Goal: Information Seeking & Learning: Find contact information

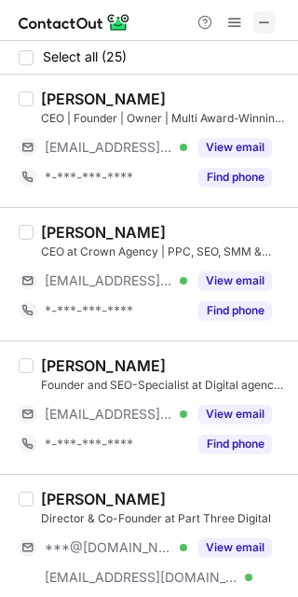
click at [268, 19] on span at bounding box center [264, 22] width 15 height 15
click at [270, 23] on span at bounding box center [264, 22] width 15 height 15
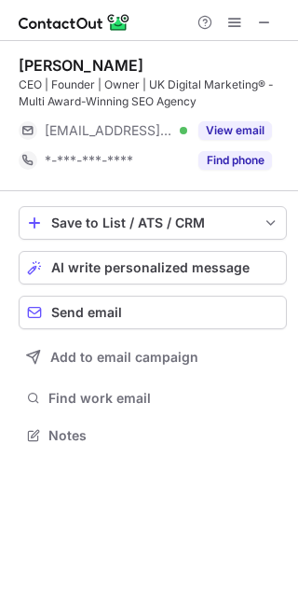
scroll to position [422, 298]
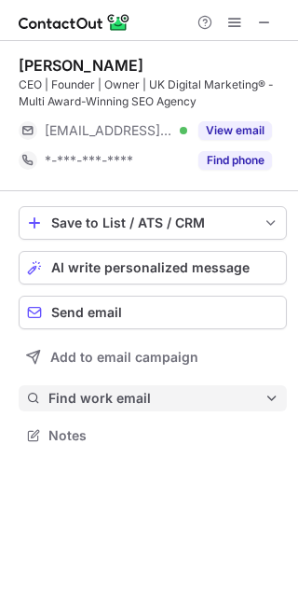
click at [120, 404] on span "Find work email" at bounding box center [156, 398] width 216 height 17
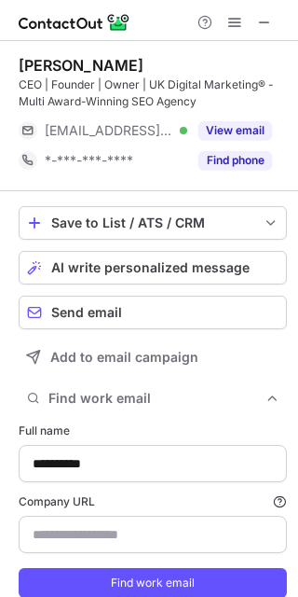
type input "**********"
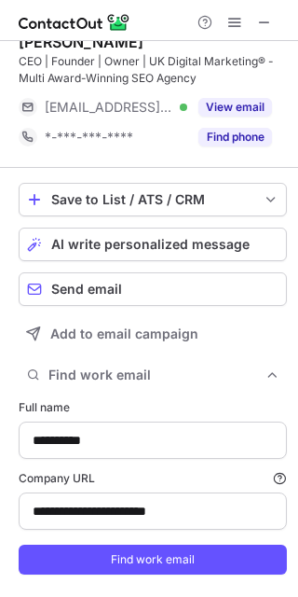
scroll to position [64, 0]
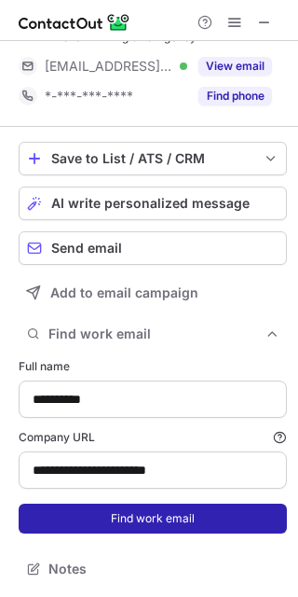
click at [127, 517] on button "Find work email" at bounding box center [153, 518] width 268 height 30
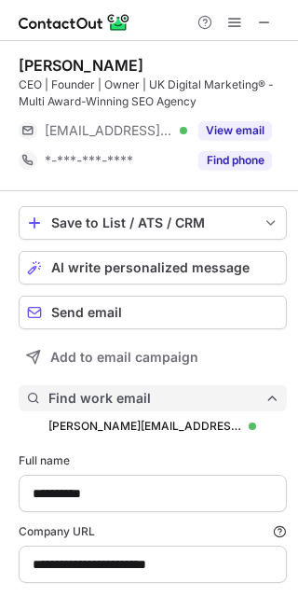
scroll to position [650, 285]
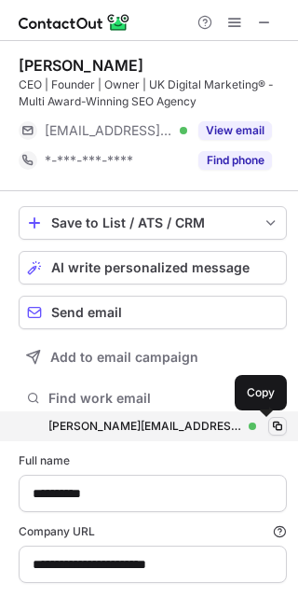
click at [270, 430] on span at bounding box center [277, 426] width 15 height 15
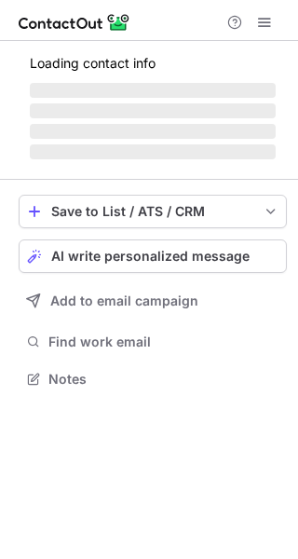
scroll to position [366, 298]
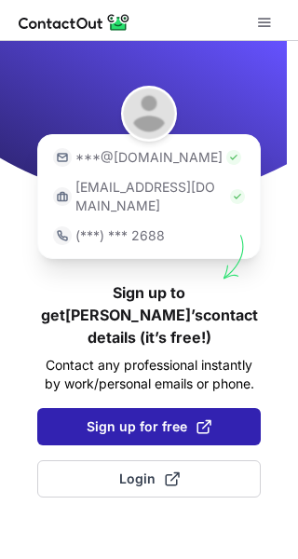
click at [192, 408] on button "Sign up for free" at bounding box center [149, 426] width 224 height 37
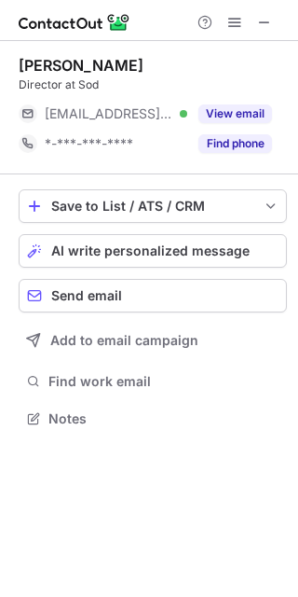
scroll to position [406, 298]
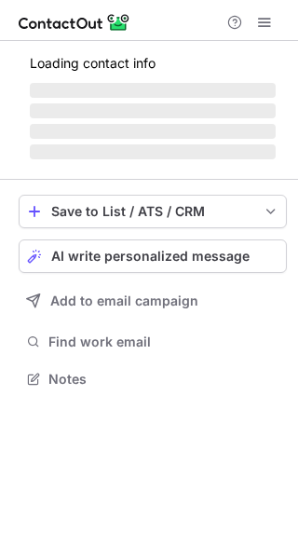
scroll to position [391, 298]
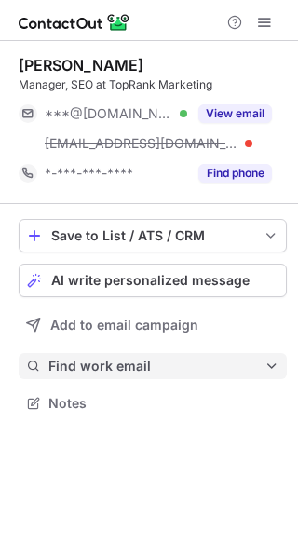
click at [112, 357] on button "Find work email" at bounding box center [153, 366] width 268 height 26
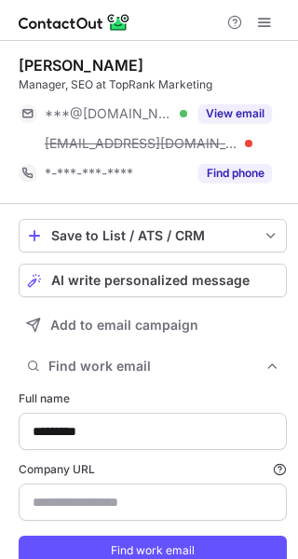
type input "**********"
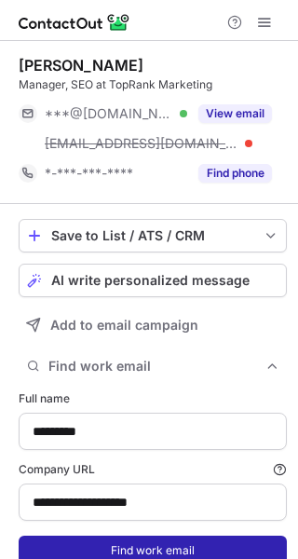
click at [169, 551] on button "Find work email" at bounding box center [153, 551] width 268 height 30
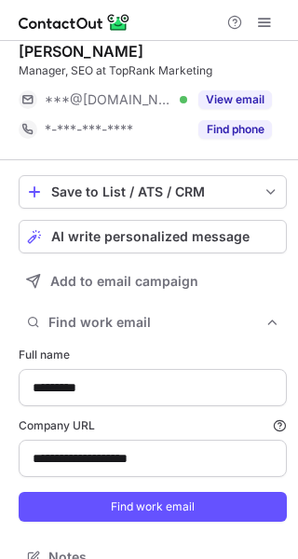
scroll to position [0, 0]
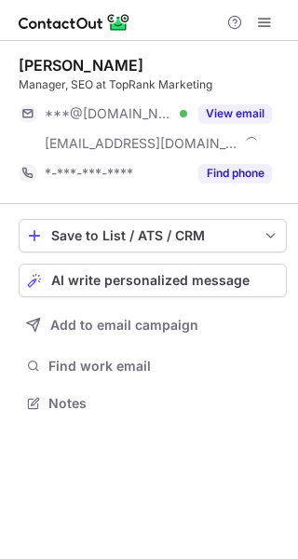
scroll to position [391, 298]
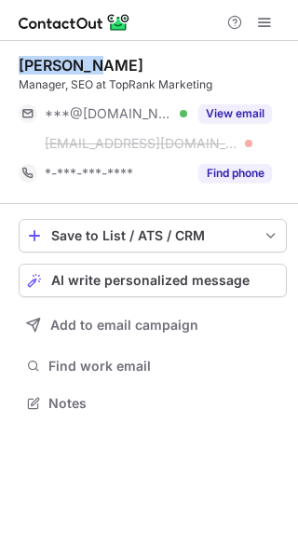
drag, startPoint x: 17, startPoint y: 67, endPoint x: 86, endPoint y: 71, distance: 69.1
click at [86, 71] on div "Adolfo A. Manager, SEO at TopRank Marketing ***@hotmail.com Verified ***@topran…" at bounding box center [149, 236] width 298 height 391
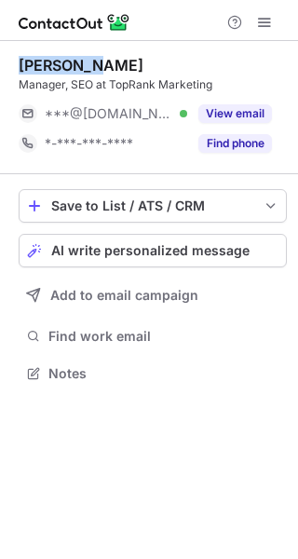
scroll to position [361, 298]
click at [74, 64] on div "[PERSON_NAME]" at bounding box center [81, 65] width 125 height 19
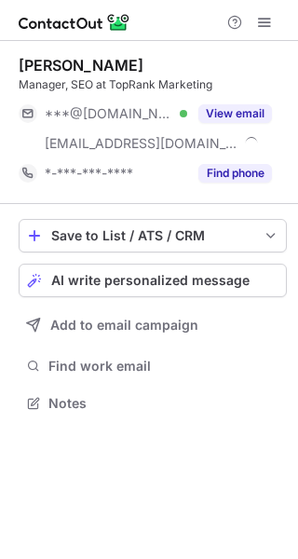
scroll to position [391, 298]
click at [50, 58] on div "[PERSON_NAME]" at bounding box center [81, 65] width 125 height 19
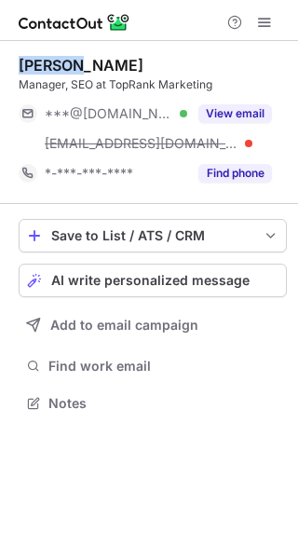
click at [50, 58] on div "[PERSON_NAME]" at bounding box center [81, 65] width 125 height 19
click at [50, 58] on div "Adolfo A." at bounding box center [81, 65] width 125 height 19
copy div "Adolfo A."
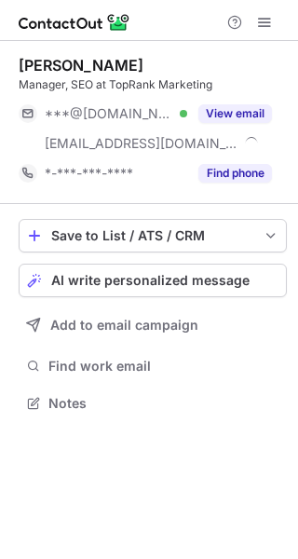
scroll to position [391, 298]
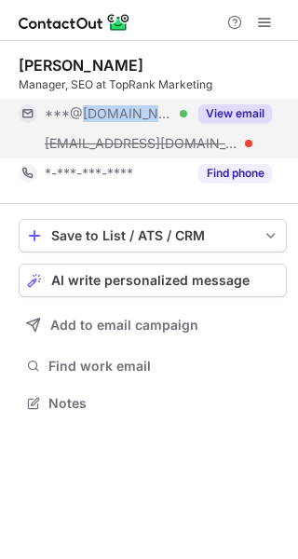
drag, startPoint x: 78, startPoint y: 116, endPoint x: 154, endPoint y: 118, distance: 75.6
click at [154, 118] on div "***@hotmail.com Verified" at bounding box center [116, 113] width 143 height 17
copy span "[DOMAIN_NAME]"
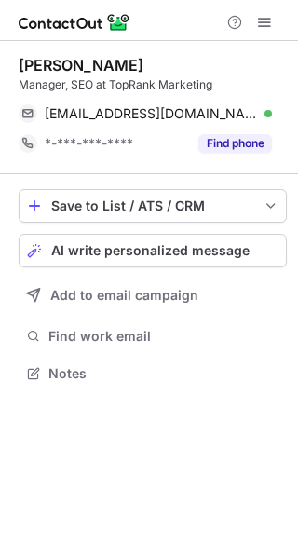
scroll to position [361, 298]
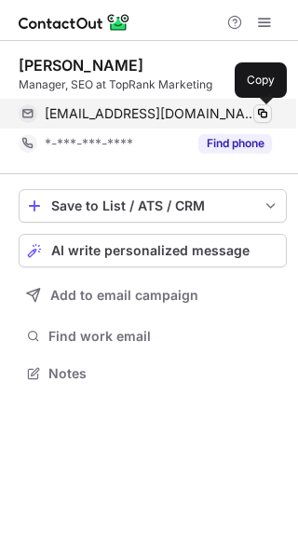
click at [261, 110] on span at bounding box center [262, 113] width 15 height 15
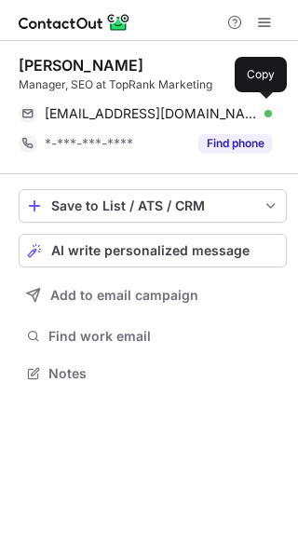
scroll to position [361, 298]
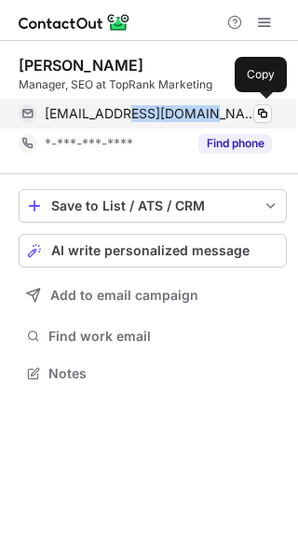
drag, startPoint x: 189, startPoint y: 120, endPoint x: 119, endPoint y: 120, distance: 69.9
click at [119, 120] on span "[EMAIL_ADDRESS][DOMAIN_NAME]" at bounding box center [151, 113] width 213 height 17
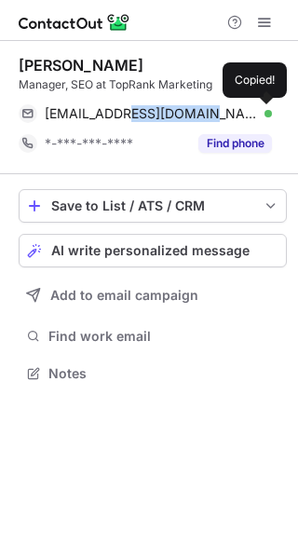
copy span "[DOMAIN_NAME]"
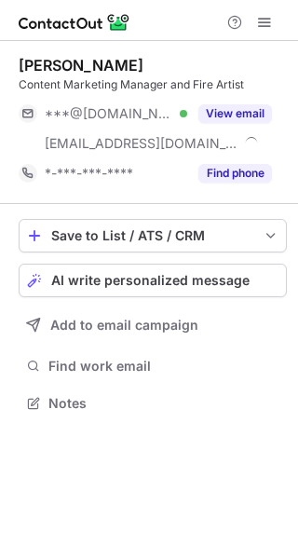
scroll to position [391, 298]
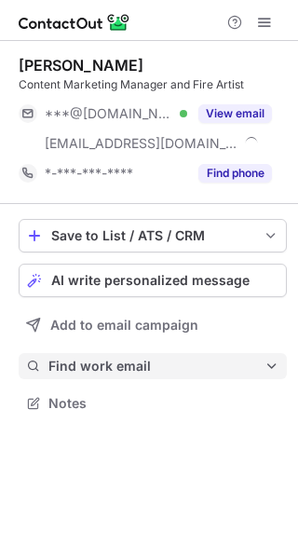
click at [179, 371] on span "Find work email" at bounding box center [156, 366] width 216 height 17
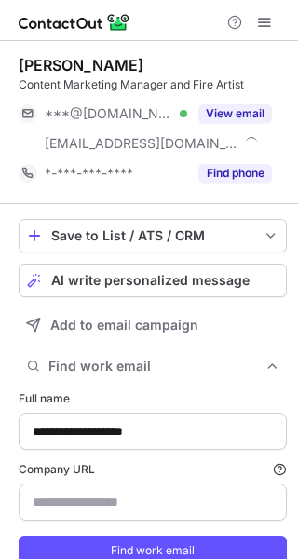
type input "**********"
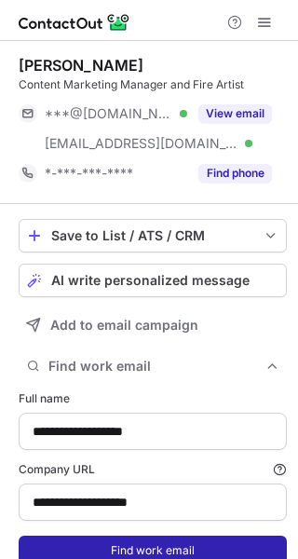
click at [195, 550] on button "Find work email" at bounding box center [153, 551] width 268 height 30
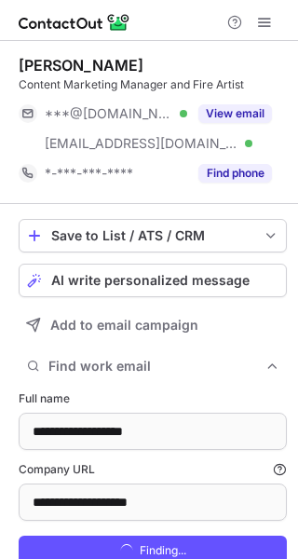
click at [96, 61] on div "Theresa Dorsey Meis" at bounding box center [81, 65] width 125 height 19
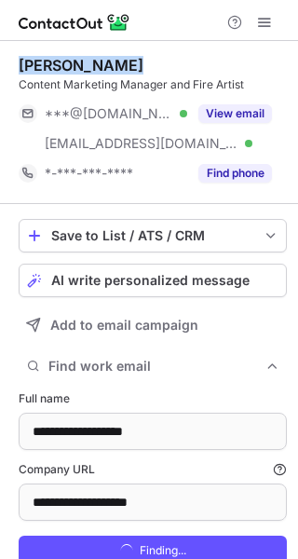
click at [96, 61] on div "Theresa Dorsey Meis" at bounding box center [81, 65] width 125 height 19
copy div "Theresa Dorsey Meis"
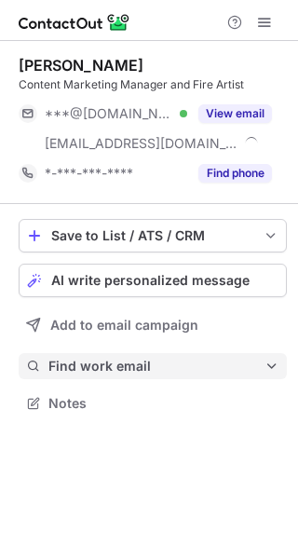
scroll to position [391, 298]
click at [194, 362] on span "Find work email" at bounding box center [156, 366] width 216 height 17
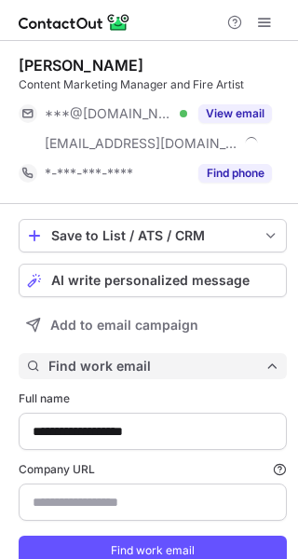
scroll to position [588, 285]
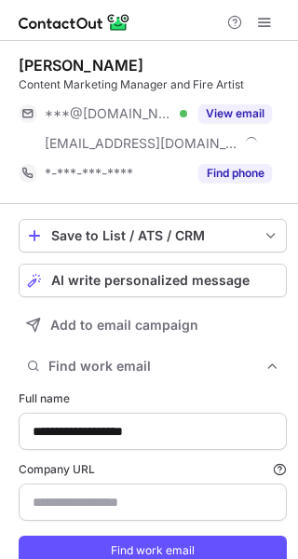
type input "**********"
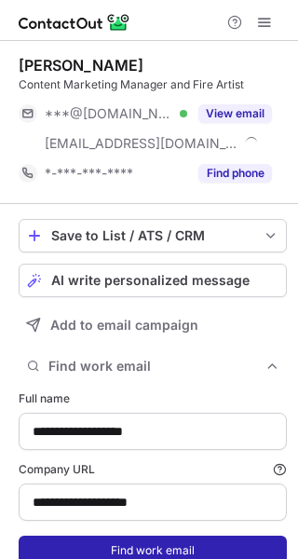
scroll to position [70, 0]
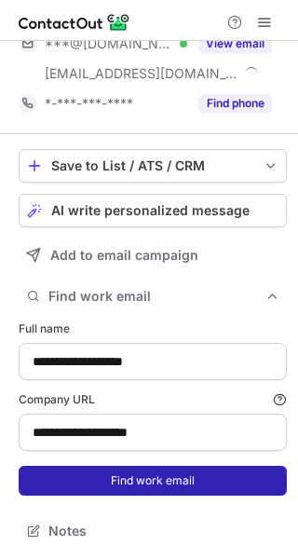
click at [174, 484] on button "Find work email" at bounding box center [153, 481] width 268 height 30
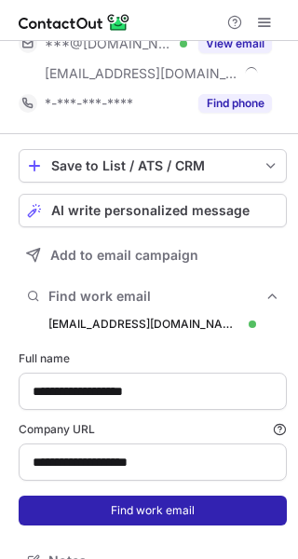
scroll to position [618, 285]
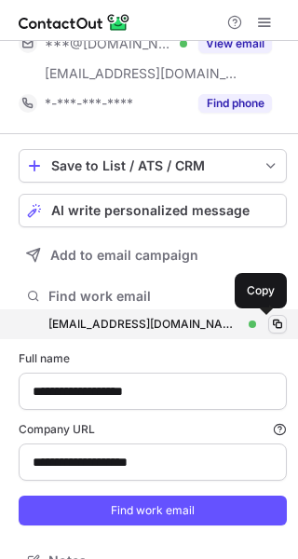
click at [270, 324] on span at bounding box center [277, 324] width 15 height 15
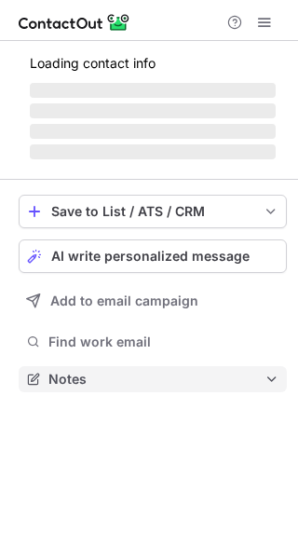
scroll to position [407, 298]
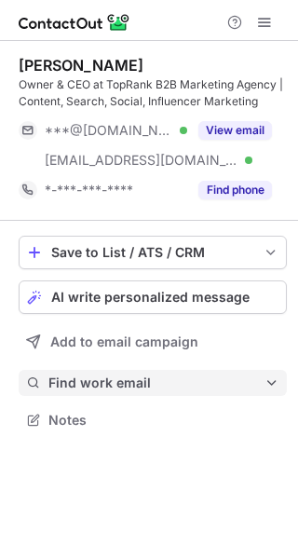
click at [191, 383] on span "Find work email" at bounding box center [156, 383] width 216 height 17
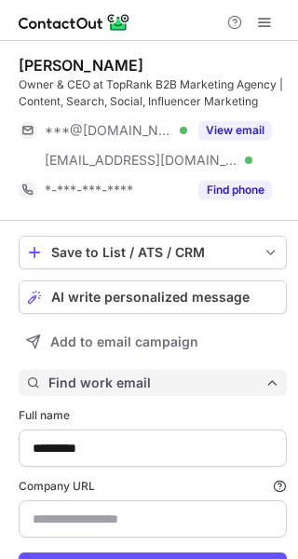
scroll to position [605, 285]
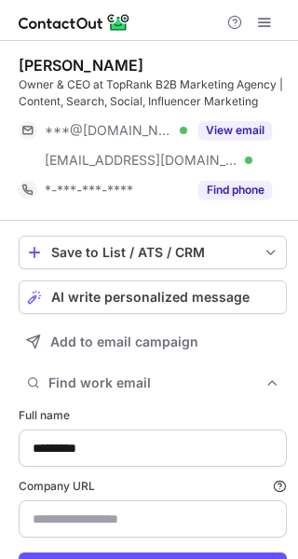
type input "**********"
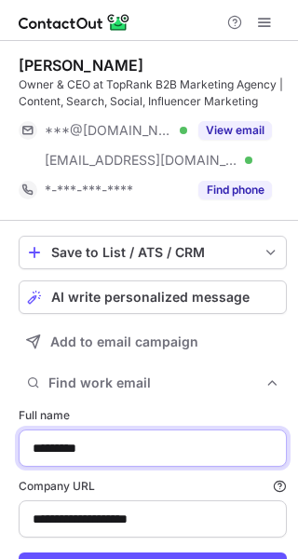
click at [124, 447] on input "*********" at bounding box center [153, 448] width 268 height 37
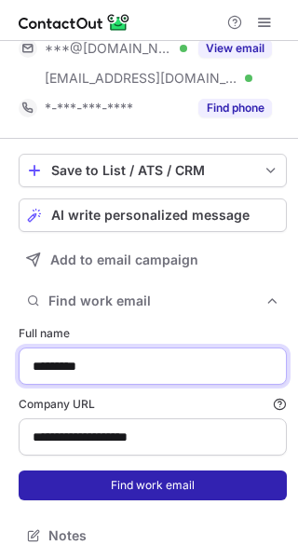
scroll to position [87, 0]
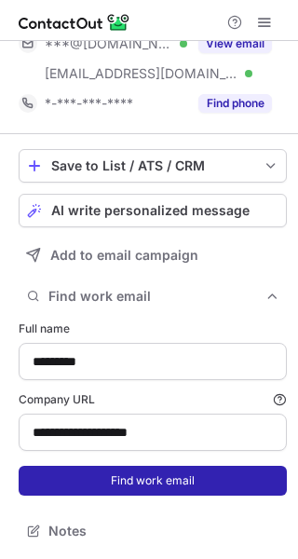
click at [170, 477] on button "Find work email" at bounding box center [153, 481] width 268 height 30
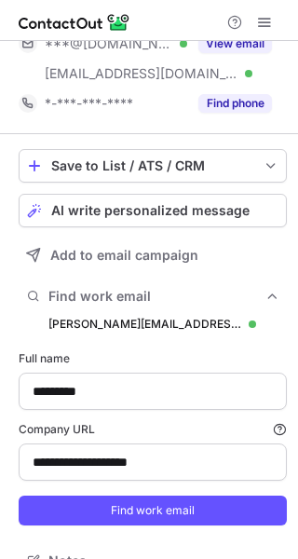
scroll to position [635, 285]
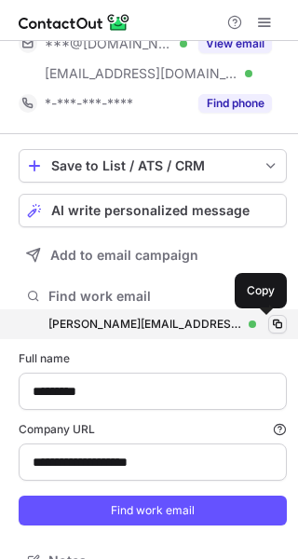
click at [270, 323] on span at bounding box center [277, 324] width 15 height 15
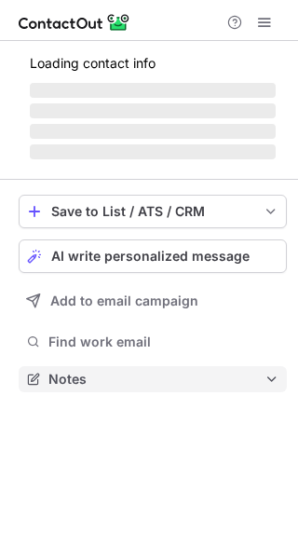
scroll to position [318, 298]
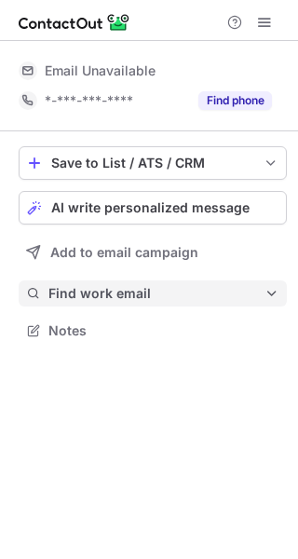
click at [184, 296] on span "Find work email" at bounding box center [156, 293] width 216 height 17
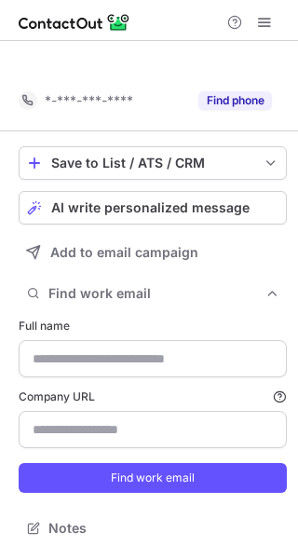
scroll to position [486, 298]
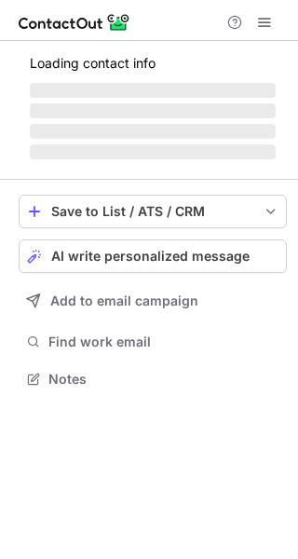
scroll to position [361, 298]
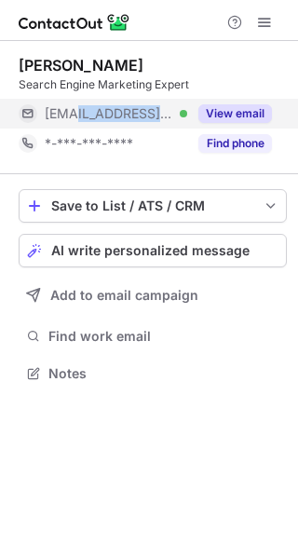
drag, startPoint x: 172, startPoint y: 119, endPoint x: 80, endPoint y: 123, distance: 91.4
click div "***@outlook.com.au Verified"
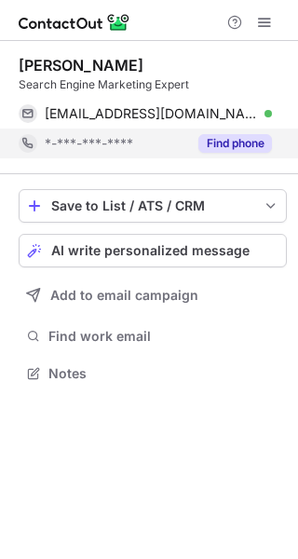
copy span "outlook.com.au"
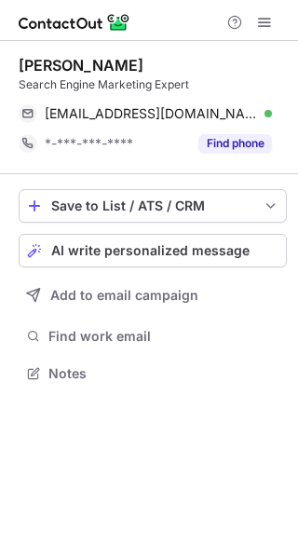
scroll to position [361, 298]
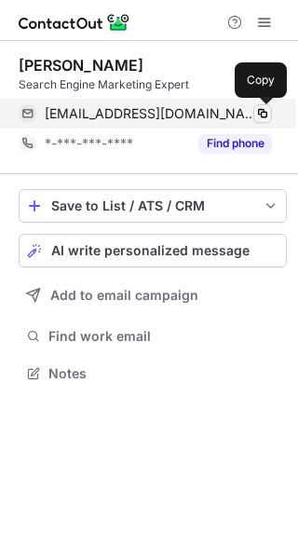
click at [260, 112] on span at bounding box center [262, 113] width 15 height 15
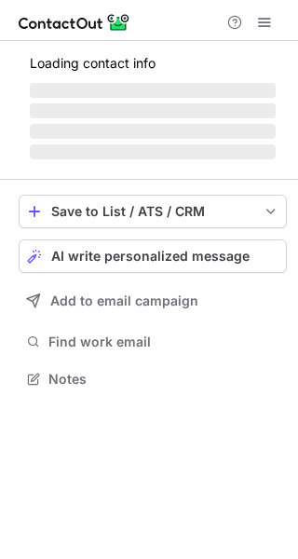
scroll to position [391, 298]
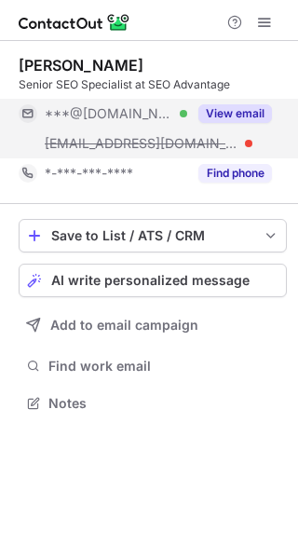
click at [236, 104] on button "View email" at bounding box center [236, 113] width 74 height 19
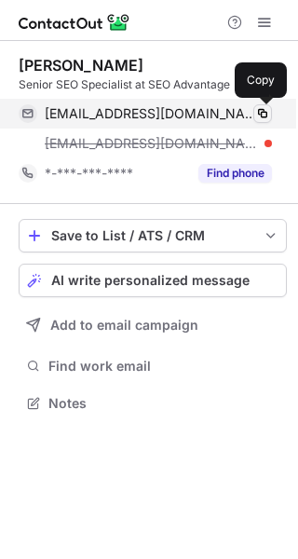
click at [261, 112] on span at bounding box center [262, 113] width 15 height 15
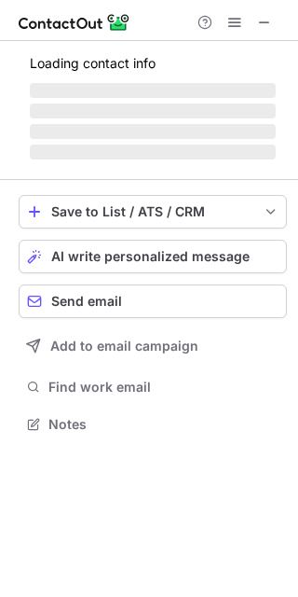
scroll to position [435, 298]
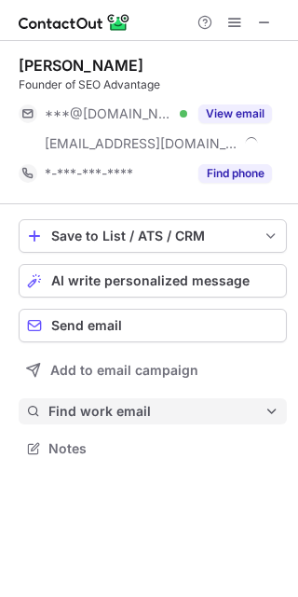
click at [118, 421] on button "Find work email" at bounding box center [153, 411] width 268 height 26
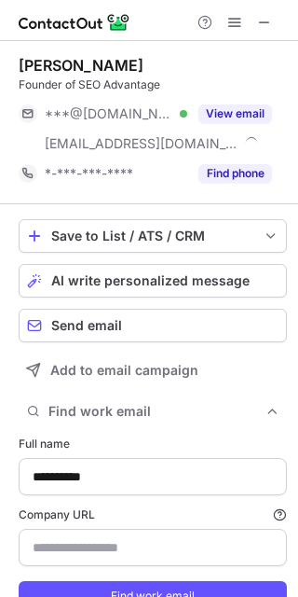
type input "**********"
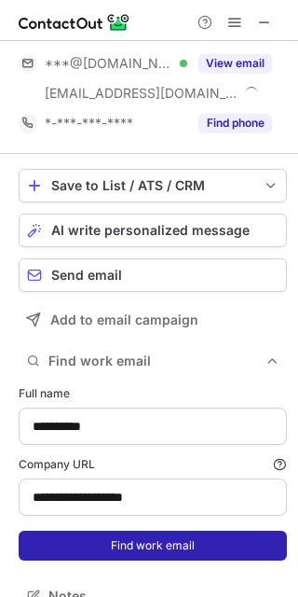
scroll to position [77, 0]
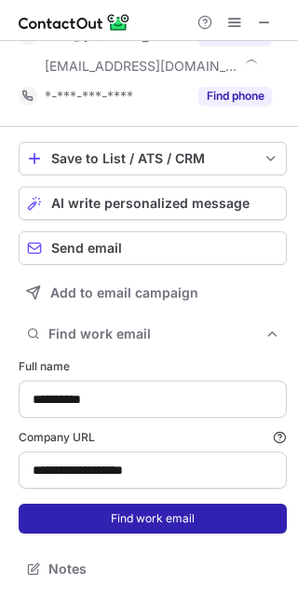
click at [116, 527] on button "Find work email" at bounding box center [153, 518] width 268 height 30
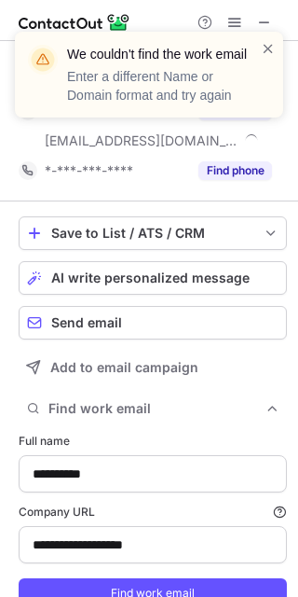
scroll to position [0, 0]
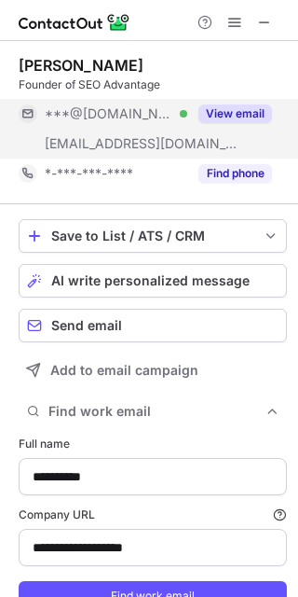
click at [226, 114] on button "View email" at bounding box center [236, 113] width 74 height 19
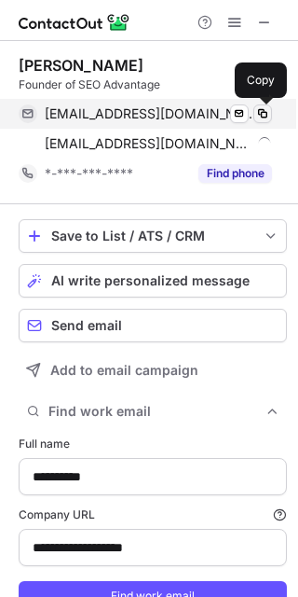
click at [268, 110] on span at bounding box center [262, 113] width 15 height 15
click at [261, 115] on span at bounding box center [262, 113] width 15 height 15
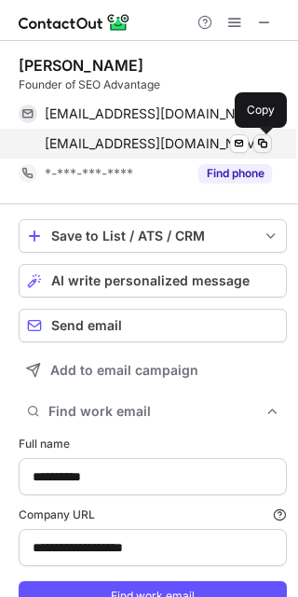
click at [264, 143] on span at bounding box center [262, 143] width 15 height 15
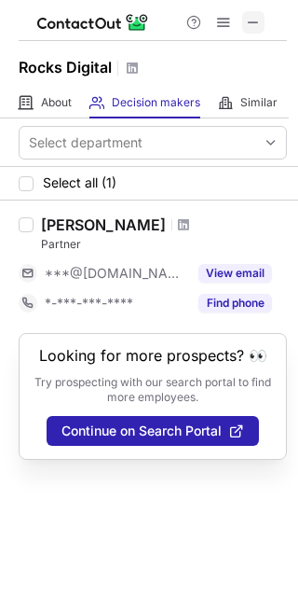
click at [261, 19] on button at bounding box center [253, 22] width 22 height 22
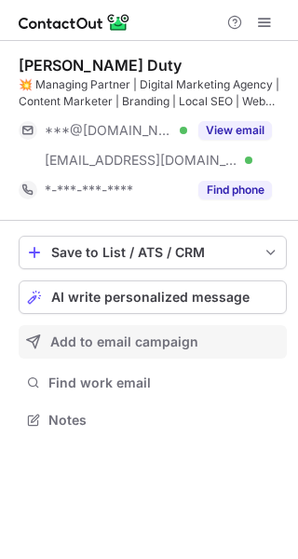
scroll to position [407, 298]
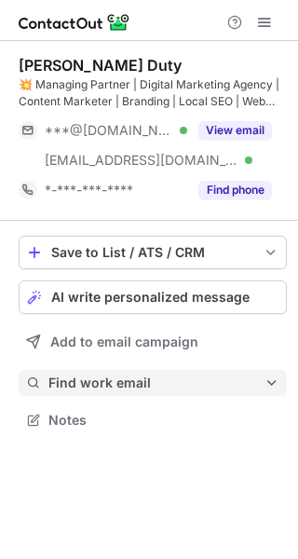
click at [153, 378] on span "Find work email" at bounding box center [156, 383] width 216 height 17
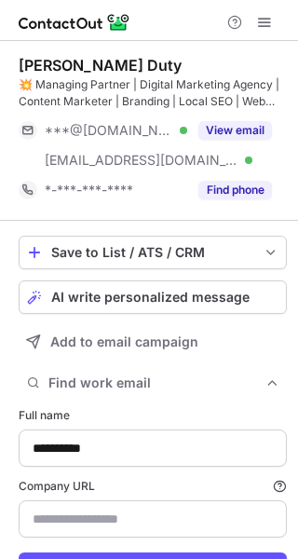
type input "**********"
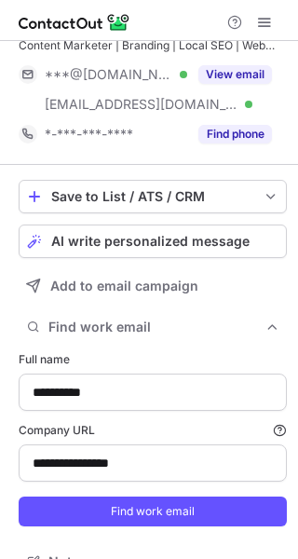
scroll to position [87, 0]
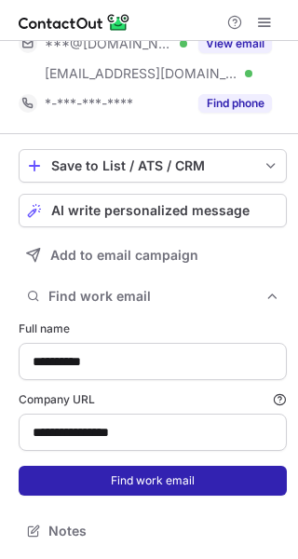
click at [153, 485] on button "Find work email" at bounding box center [153, 481] width 268 height 30
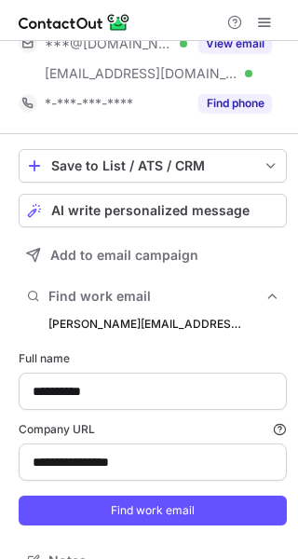
scroll to position [635, 285]
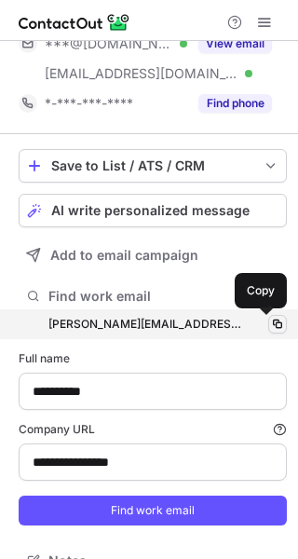
click at [270, 327] on span at bounding box center [277, 324] width 15 height 15
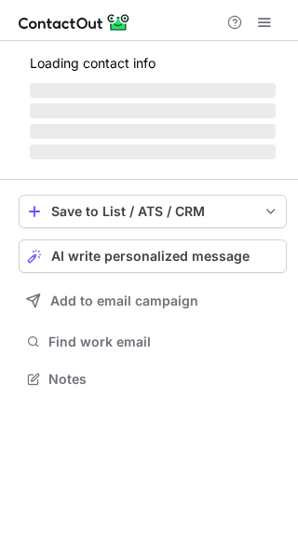
scroll to position [391, 298]
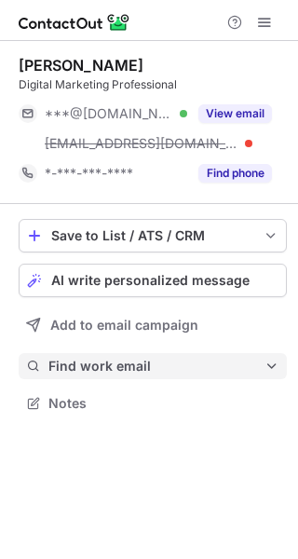
click at [155, 372] on span "Find work email" at bounding box center [156, 366] width 216 height 17
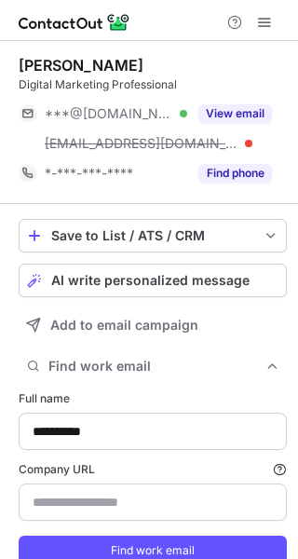
type input "**********"
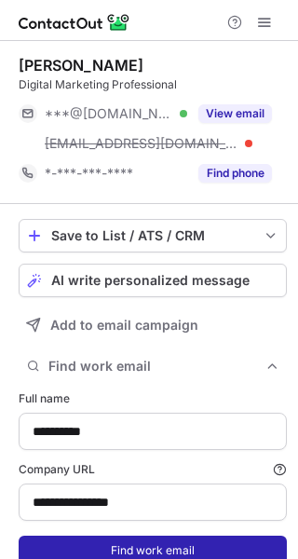
click at [160, 543] on button "Find work email" at bounding box center [153, 551] width 268 height 30
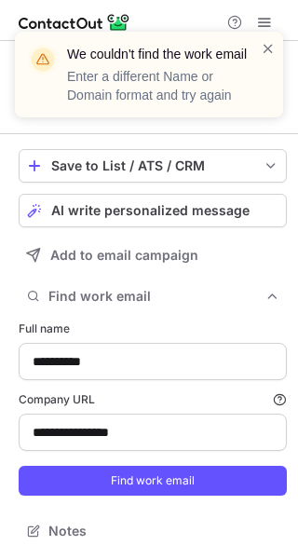
scroll to position [40, 0]
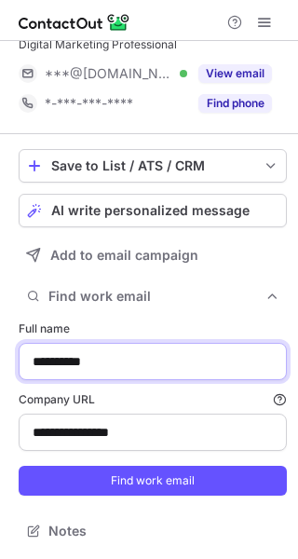
drag, startPoint x: 79, startPoint y: 365, endPoint x: 15, endPoint y: 370, distance: 64.5
click at [15, 370] on div "**********" at bounding box center [149, 280] width 298 height 558
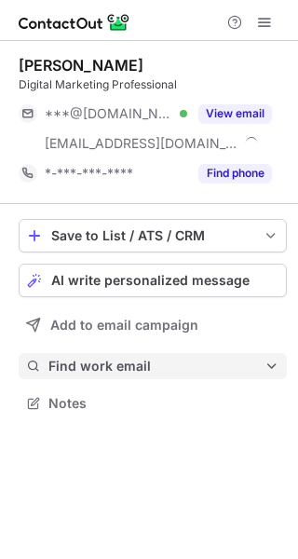
scroll to position [391, 298]
drag, startPoint x: 176, startPoint y: 358, endPoint x: 169, endPoint y: 366, distance: 11.2
click at [176, 362] on span "Find work email" at bounding box center [156, 366] width 216 height 17
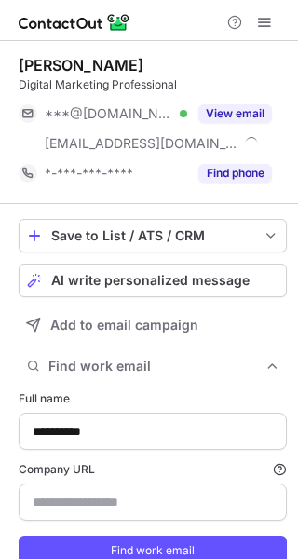
type input "**********"
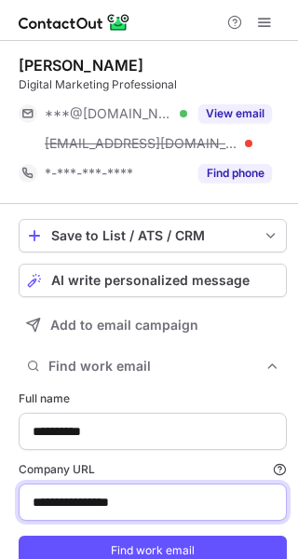
click at [158, 506] on input "**********" at bounding box center [153, 502] width 268 height 37
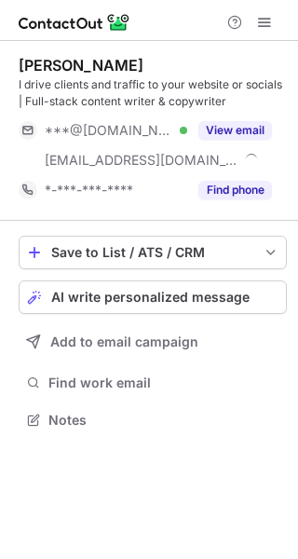
scroll to position [407, 298]
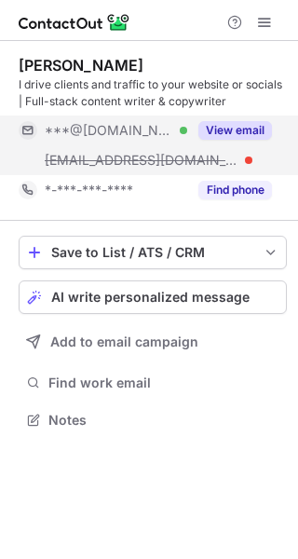
click at [217, 123] on button "View email" at bounding box center [236, 130] width 74 height 19
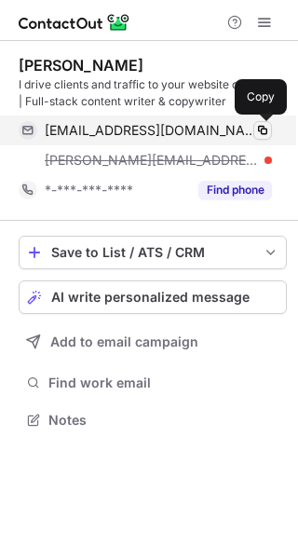
click at [263, 128] on span at bounding box center [262, 130] width 15 height 15
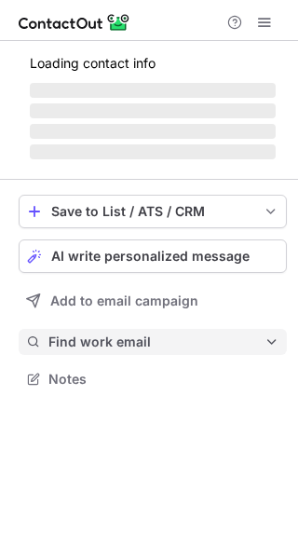
scroll to position [407, 298]
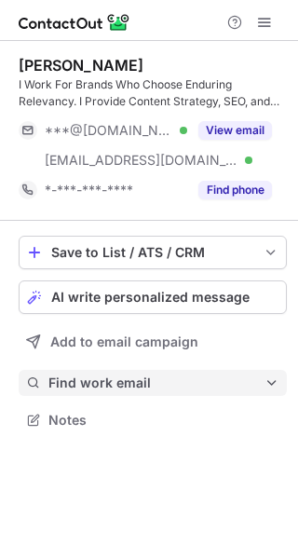
click at [158, 373] on button "Find work email" at bounding box center [153, 383] width 268 height 26
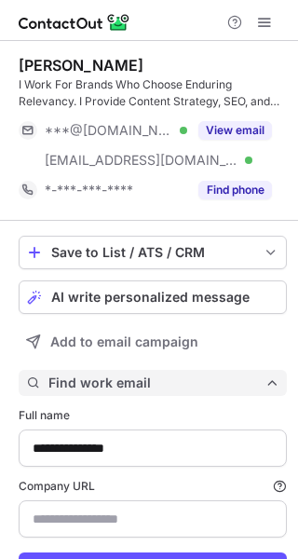
scroll to position [605, 285]
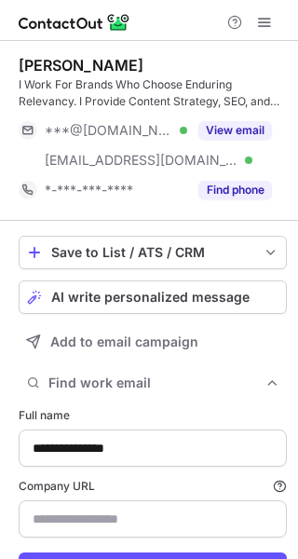
type input "**********"
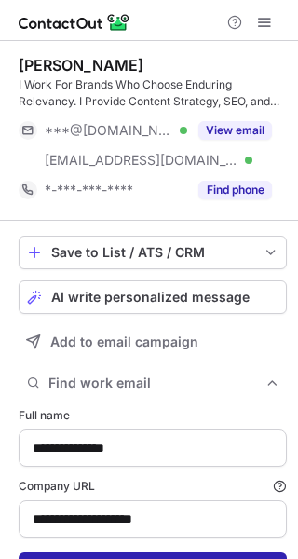
click at [138, 556] on button "Find work email" at bounding box center [153, 568] width 268 height 30
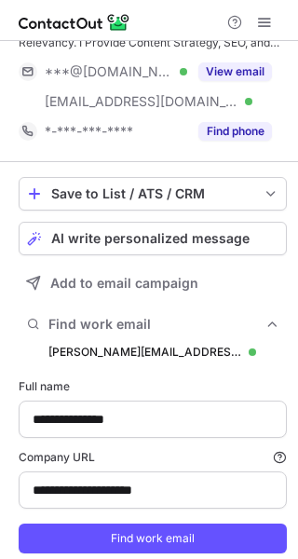
scroll to position [117, 0]
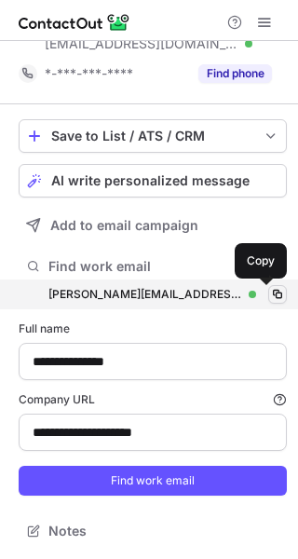
click at [270, 291] on span at bounding box center [277, 294] width 15 height 15
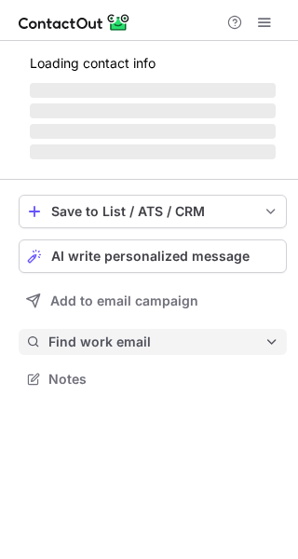
scroll to position [407, 298]
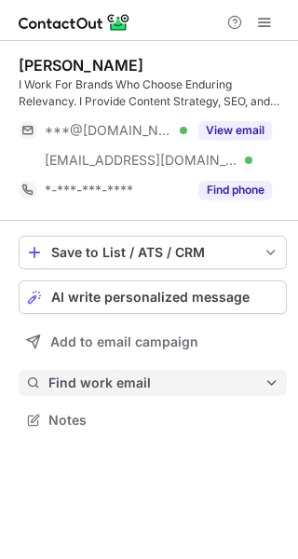
click at [162, 392] on button "Find work email" at bounding box center [153, 383] width 268 height 26
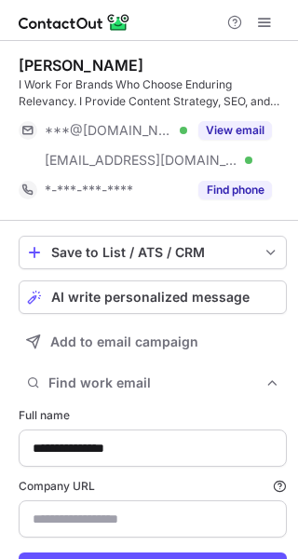
type input "**********"
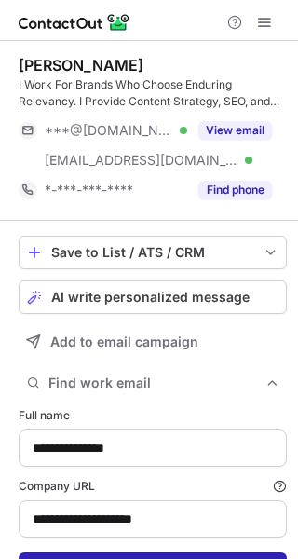
click at [192, 556] on button "Find work email" at bounding box center [153, 568] width 268 height 30
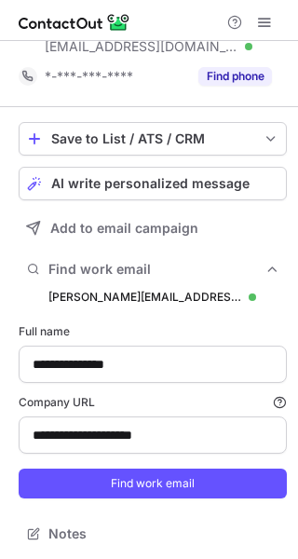
scroll to position [117, 0]
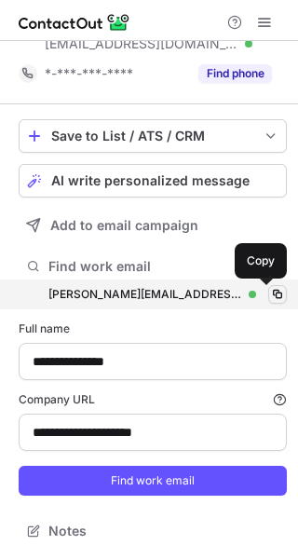
click at [270, 300] on span at bounding box center [277, 294] width 15 height 15
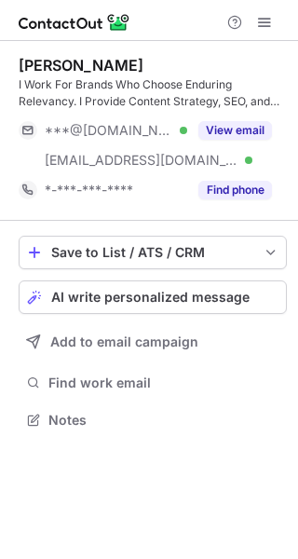
scroll to position [407, 298]
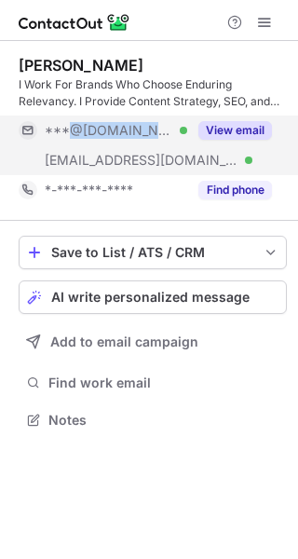
drag, startPoint x: 142, startPoint y: 134, endPoint x: 68, endPoint y: 134, distance: 73.6
click at [68, 134] on div "***@gmail.com Verified" at bounding box center [116, 130] width 143 height 17
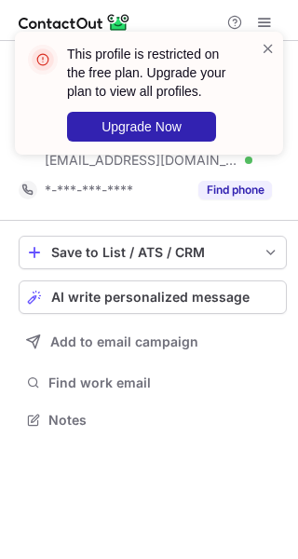
copy span "@gmail.com"
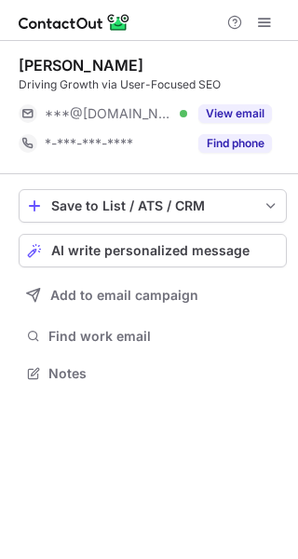
scroll to position [361, 298]
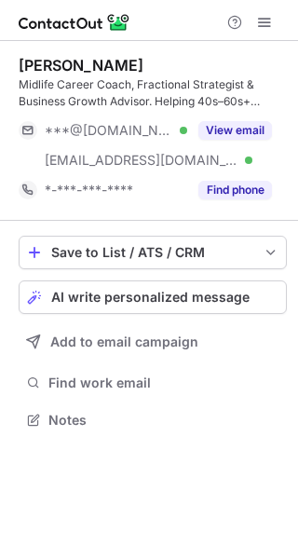
scroll to position [407, 298]
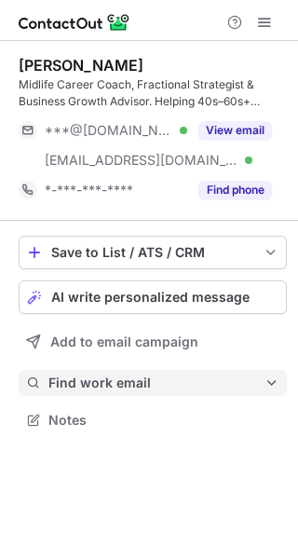
click at [151, 382] on span "Find work email" at bounding box center [156, 383] width 216 height 17
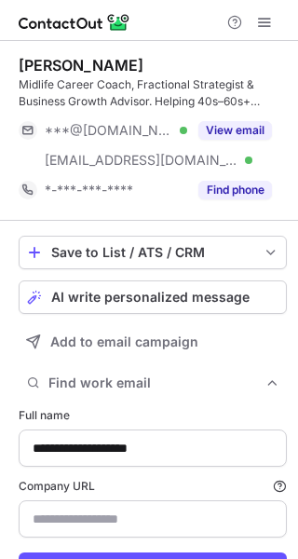
type input "**********"
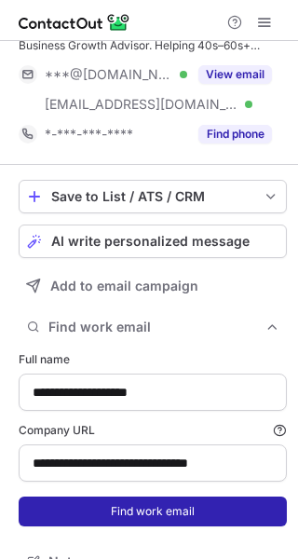
scroll to position [87, 0]
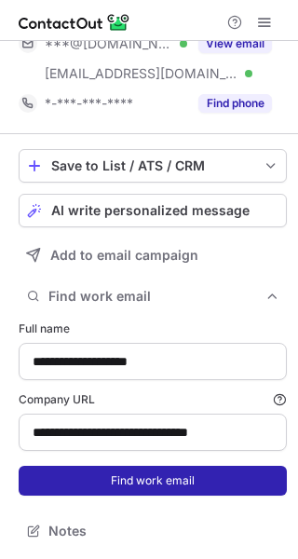
click at [139, 486] on button "Find work email" at bounding box center [153, 481] width 268 height 30
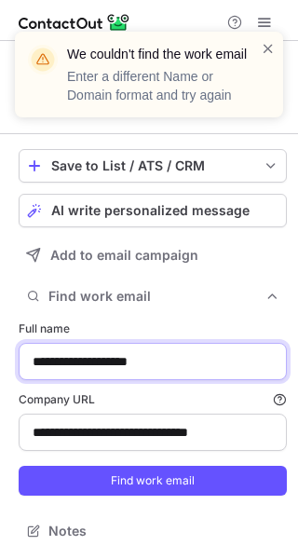
drag, startPoint x: 179, startPoint y: 360, endPoint x: -23, endPoint y: 360, distance: 202.3
click at [0, 360] on html "**********" at bounding box center [149, 279] width 298 height 559
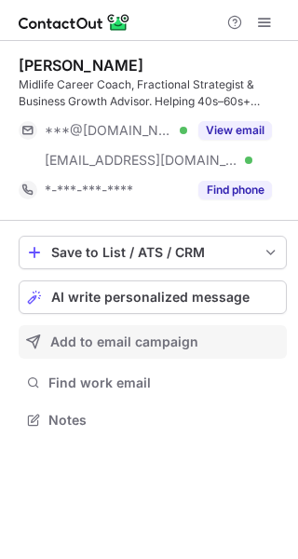
scroll to position [407, 298]
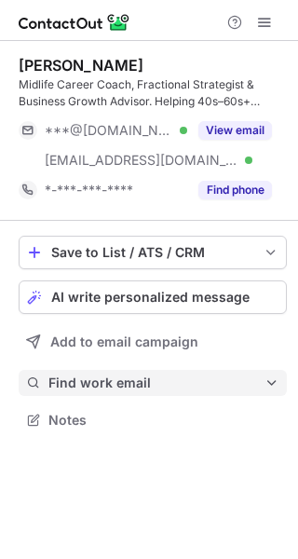
click at [159, 386] on span "Find work email" at bounding box center [156, 383] width 216 height 17
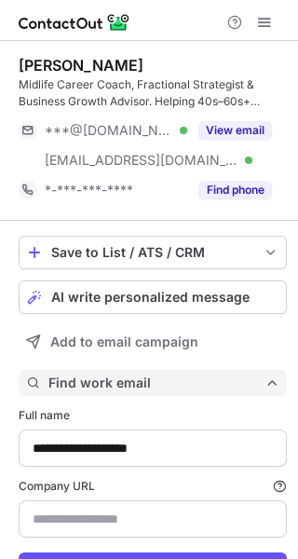
scroll to position [605, 285]
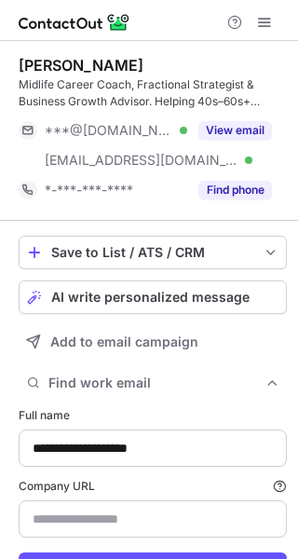
type input "**********"
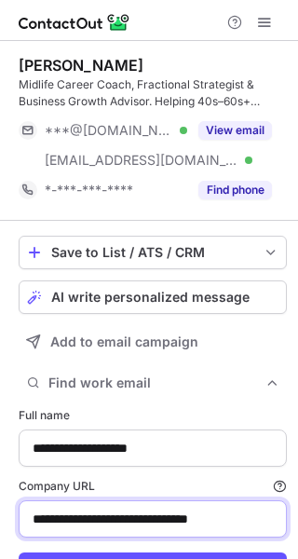
click at [211, 525] on input "**********" at bounding box center [153, 519] width 268 height 37
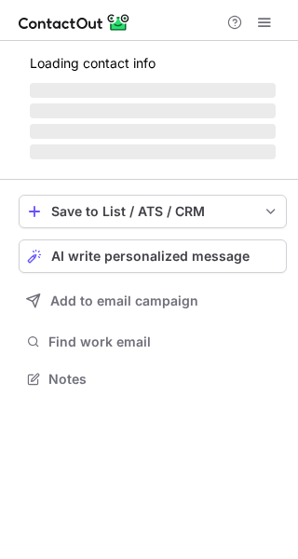
scroll to position [361, 298]
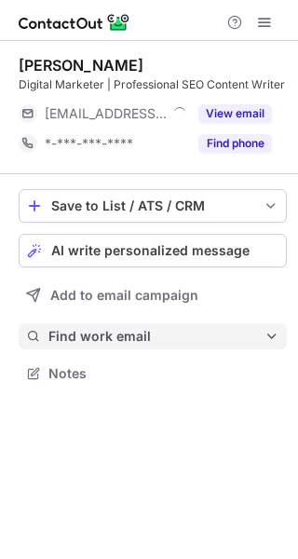
click at [128, 346] on button "Find work email" at bounding box center [153, 336] width 268 height 26
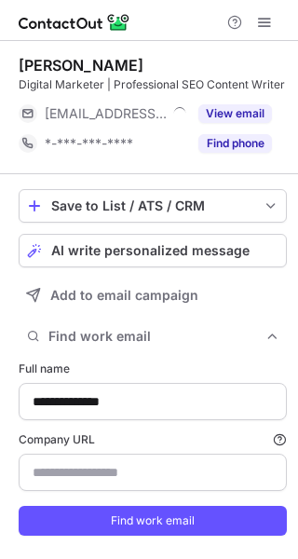
type input "**********"
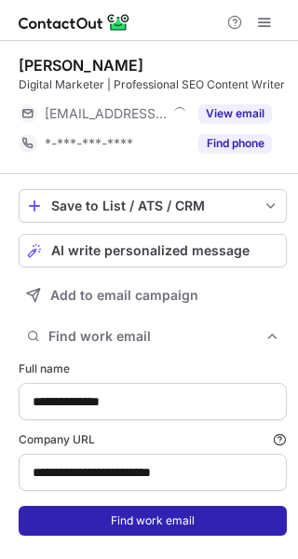
click at [143, 536] on button "Find work email" at bounding box center [153, 521] width 268 height 30
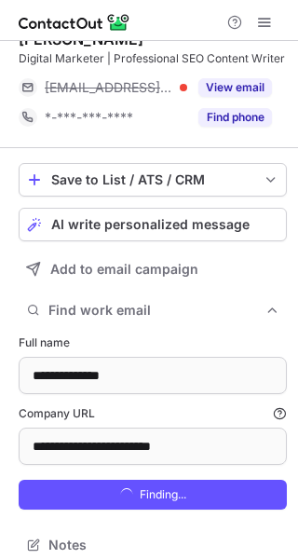
scroll to position [0, 0]
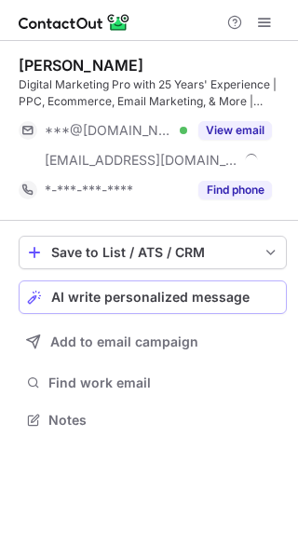
scroll to position [407, 298]
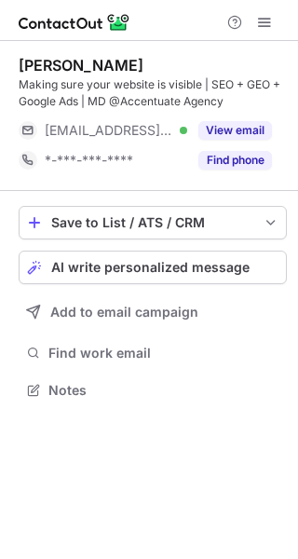
scroll to position [378, 298]
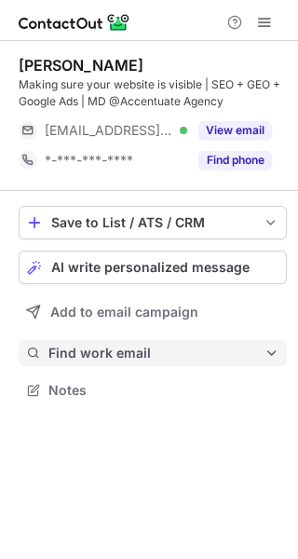
click at [153, 353] on span "Find work email" at bounding box center [156, 353] width 216 height 17
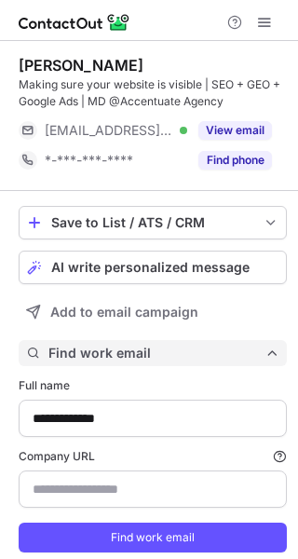
scroll to position [575, 285]
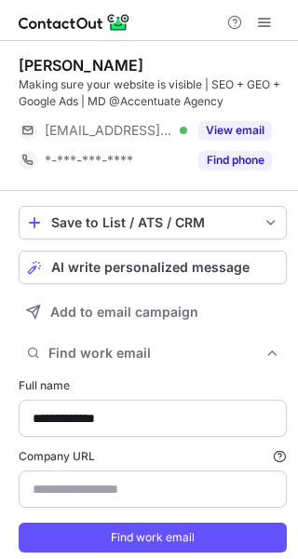
type input "**********"
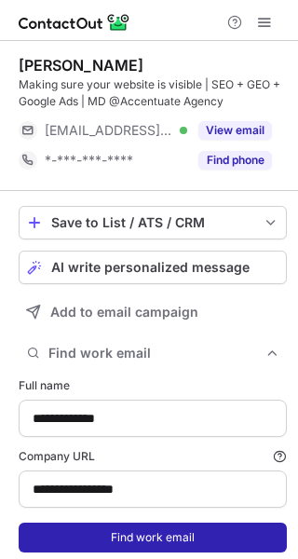
click at [165, 538] on button "Find work email" at bounding box center [153, 538] width 268 height 30
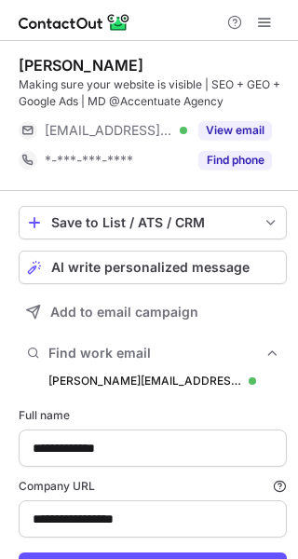
scroll to position [605, 285]
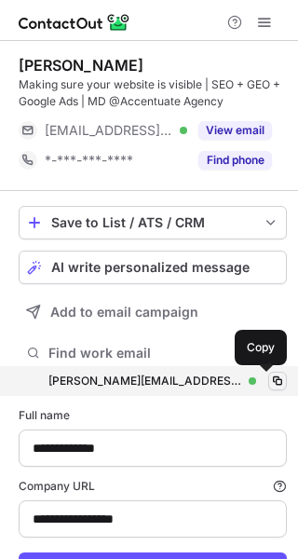
click at [270, 376] on span at bounding box center [277, 381] width 15 height 15
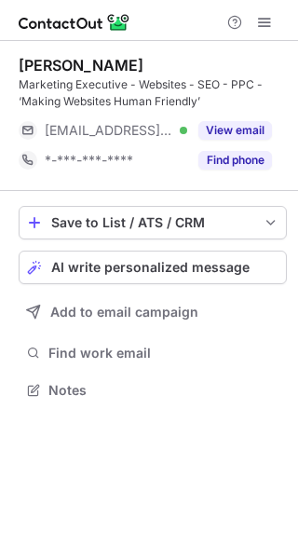
scroll to position [378, 298]
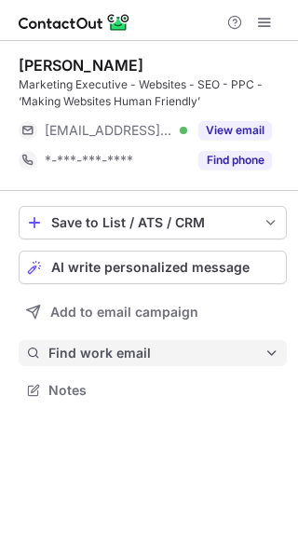
click at [149, 362] on button "Find work email" at bounding box center [153, 353] width 268 height 26
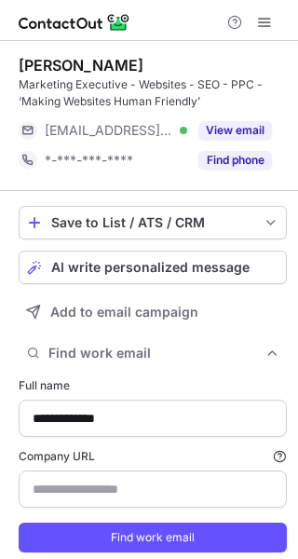
type input "**********"
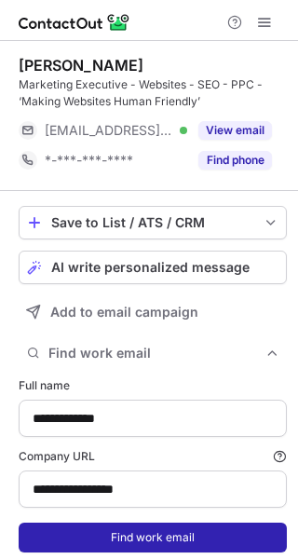
click at [179, 537] on button "Find work email" at bounding box center [153, 538] width 268 height 30
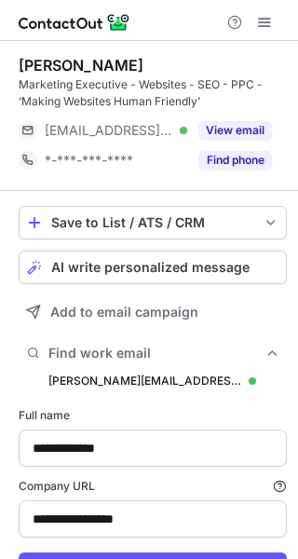
scroll to position [605, 285]
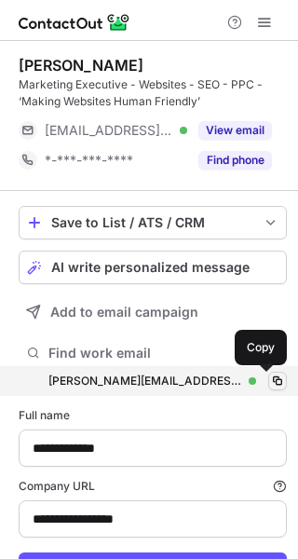
click at [270, 381] on span at bounding box center [277, 381] width 15 height 15
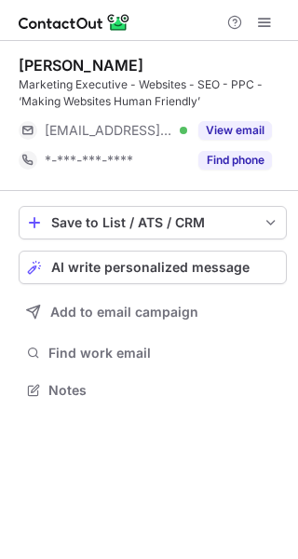
scroll to position [378, 298]
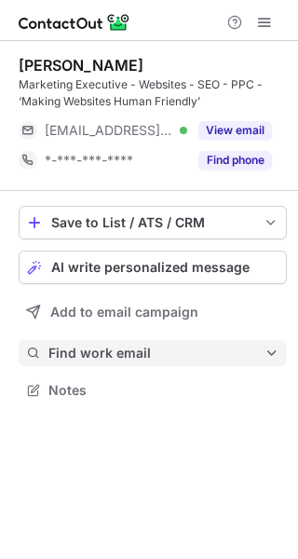
click at [154, 348] on span "Find work email" at bounding box center [156, 353] width 216 height 17
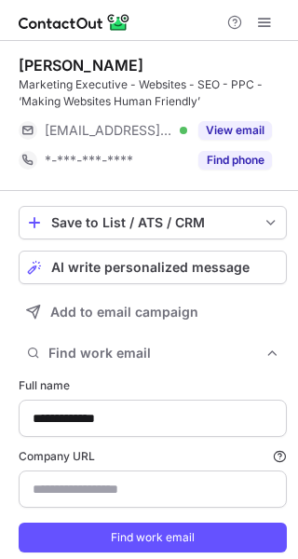
type input "**********"
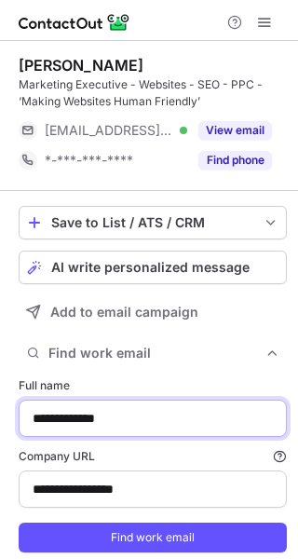
click at [102, 418] on input "**********" at bounding box center [153, 418] width 268 height 37
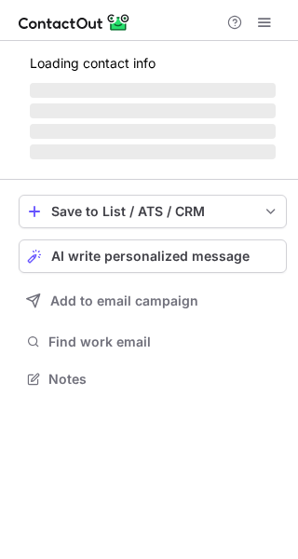
scroll to position [407, 298]
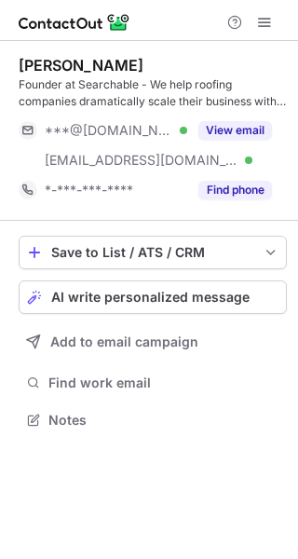
click at [97, 368] on div "Save to List / ATS / CRM List Select Lever Connect Greenhouse Connect Salesforc…" at bounding box center [153, 334] width 268 height 227
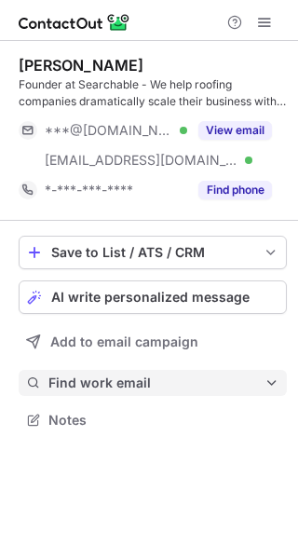
click at [102, 374] on button "Find work email" at bounding box center [153, 383] width 268 height 26
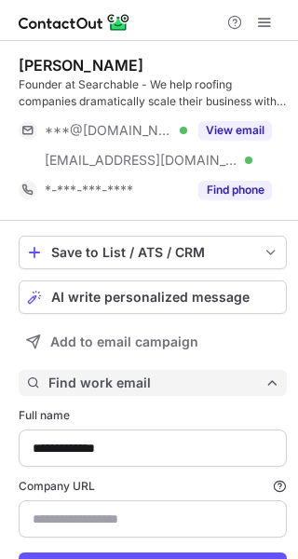
scroll to position [605, 285]
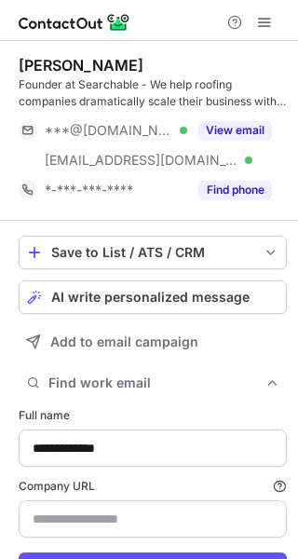
type input "**********"
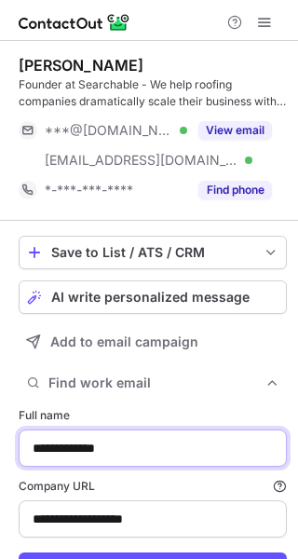
click at [164, 458] on input "**********" at bounding box center [153, 448] width 268 height 37
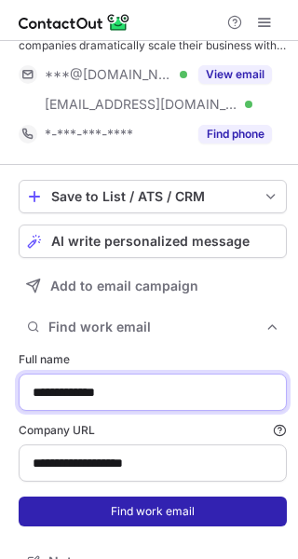
scroll to position [87, 0]
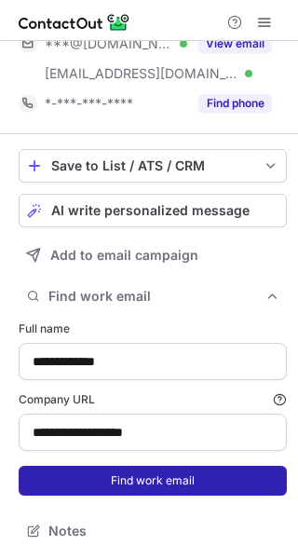
click at [158, 489] on button "Find work email" at bounding box center [153, 481] width 268 height 30
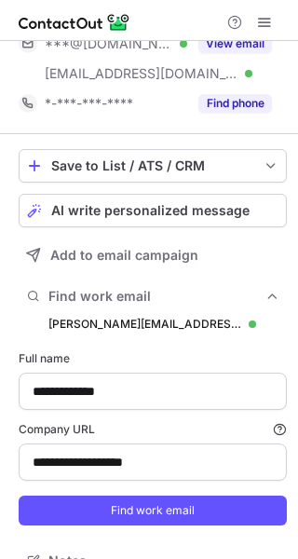
scroll to position [635, 285]
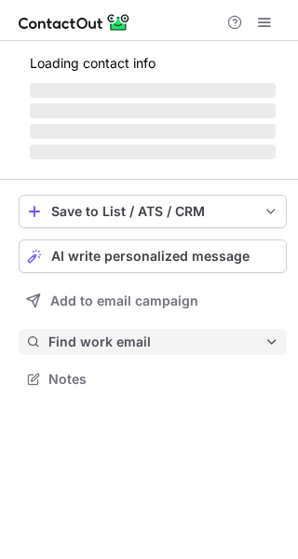
scroll to position [407, 298]
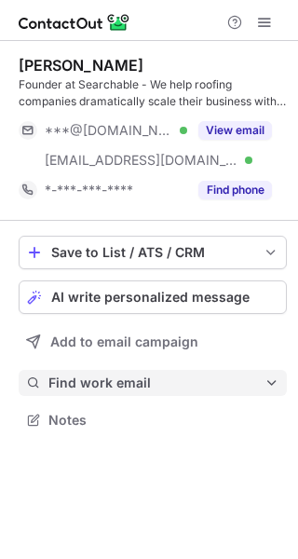
click at [198, 379] on span "Find work email" at bounding box center [156, 383] width 216 height 17
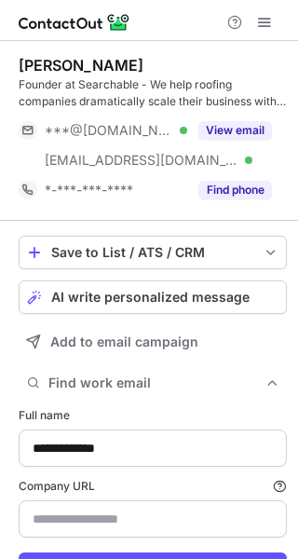
type input "**********"
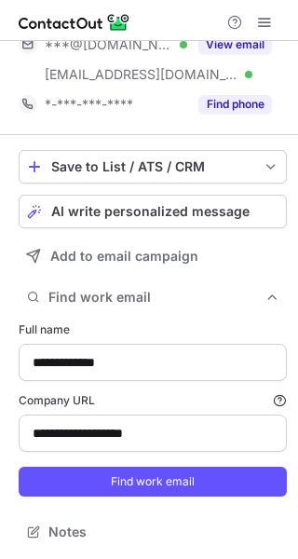
scroll to position [87, 0]
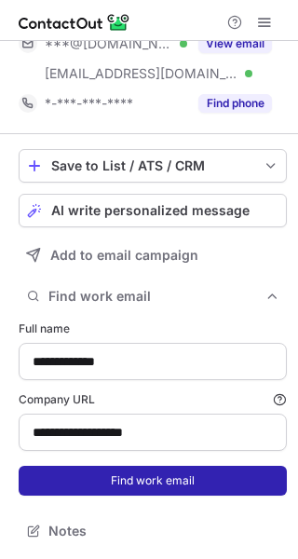
click at [172, 485] on button "Find work email" at bounding box center [153, 481] width 268 height 30
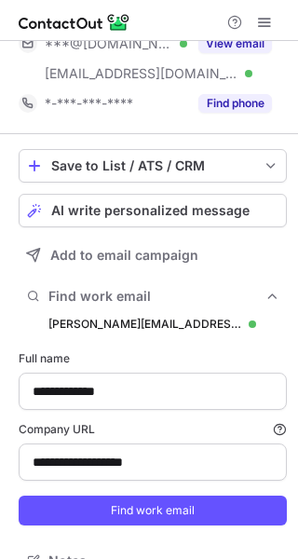
scroll to position [635, 285]
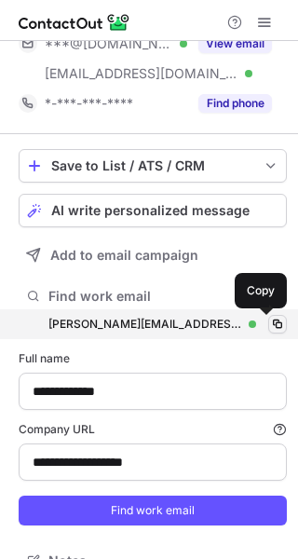
click at [268, 322] on button at bounding box center [277, 324] width 19 height 19
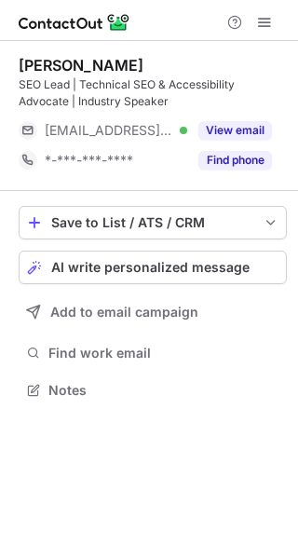
scroll to position [378, 298]
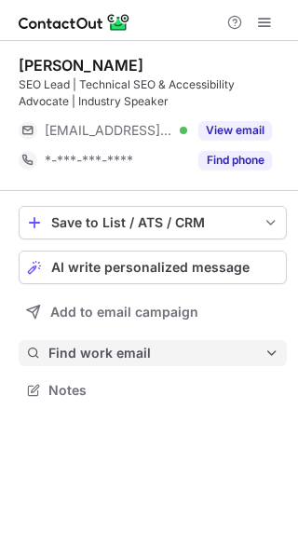
click at [151, 358] on span "Find work email" at bounding box center [156, 353] width 216 height 17
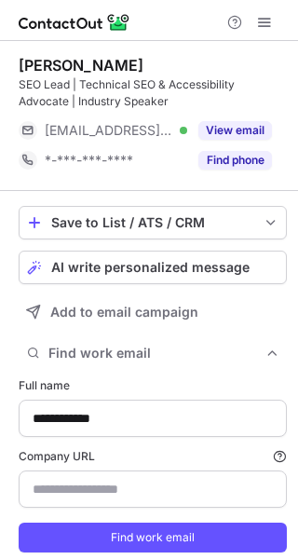
type input "**********"
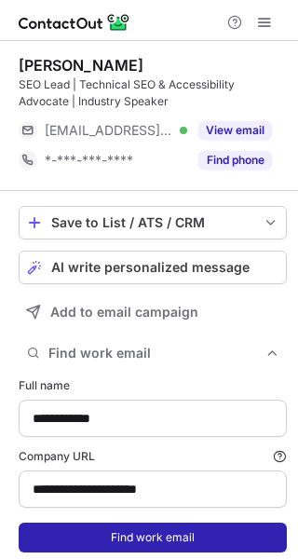
click at [149, 547] on button "Find work email" at bounding box center [153, 538] width 268 height 30
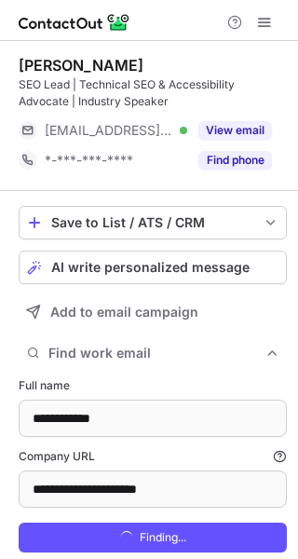
scroll to position [605, 285]
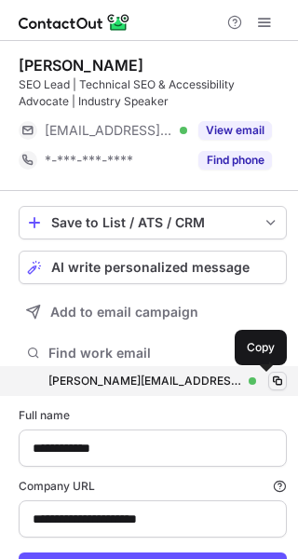
click at [270, 381] on span at bounding box center [277, 381] width 15 height 15
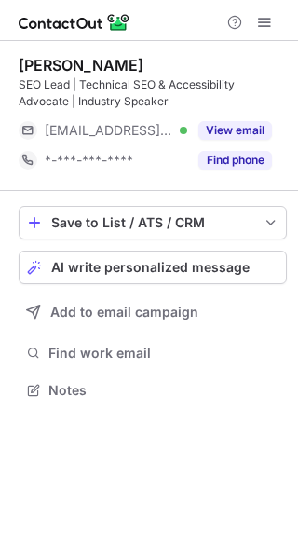
scroll to position [378, 298]
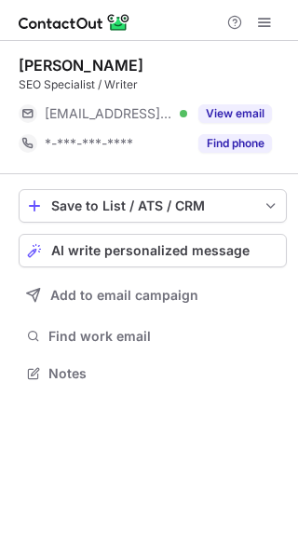
scroll to position [361, 298]
click at [103, 316] on div "Save to List / ATS / CRM List Select Lever Connect Greenhouse Connect Salesforc…" at bounding box center [153, 287] width 268 height 227
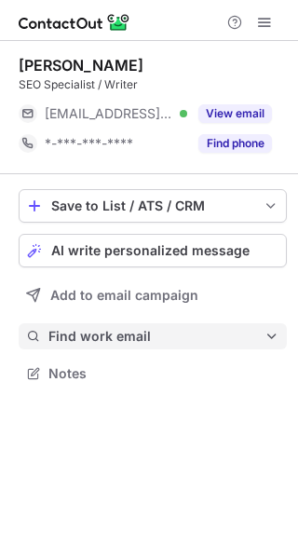
click at [90, 336] on span "Find work email" at bounding box center [156, 336] width 216 height 17
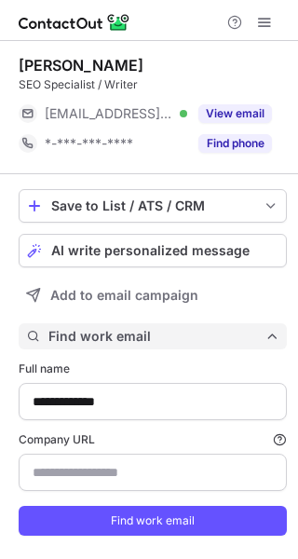
type input "**********"
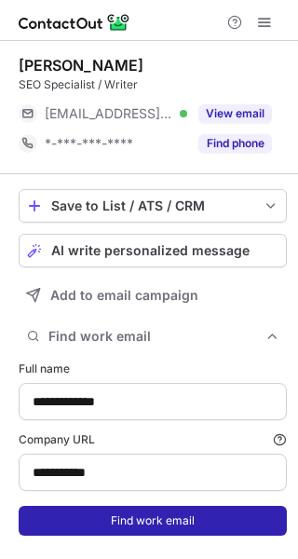
click at [123, 519] on button "Find work email" at bounding box center [153, 521] width 268 height 30
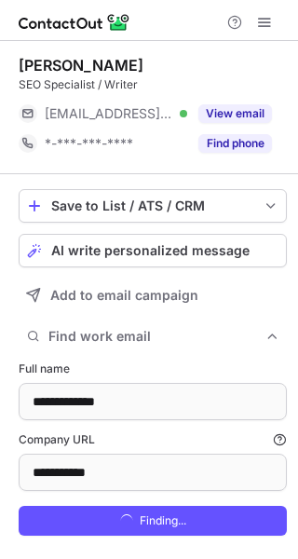
scroll to position [588, 285]
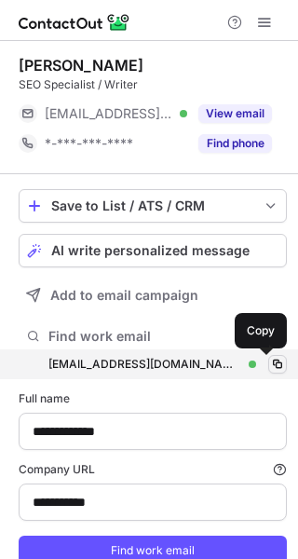
click at [270, 365] on span at bounding box center [277, 364] width 15 height 15
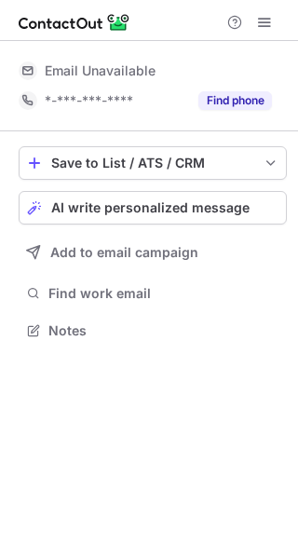
scroll to position [318, 298]
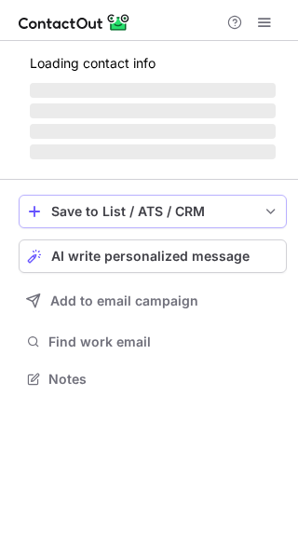
scroll to position [407, 298]
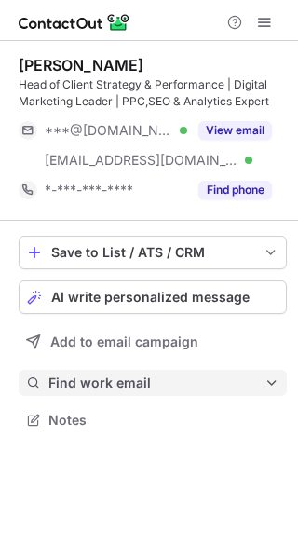
click at [154, 377] on span "Find work email" at bounding box center [156, 383] width 216 height 17
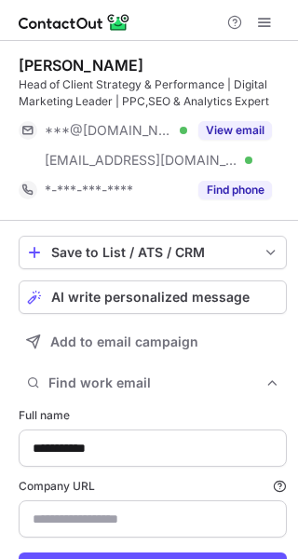
type input "**********"
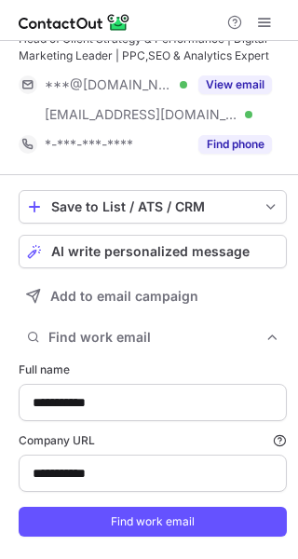
scroll to position [87, 0]
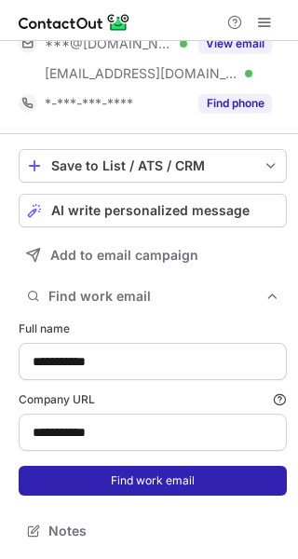
click at [158, 485] on button "Find work email" at bounding box center [153, 481] width 268 height 30
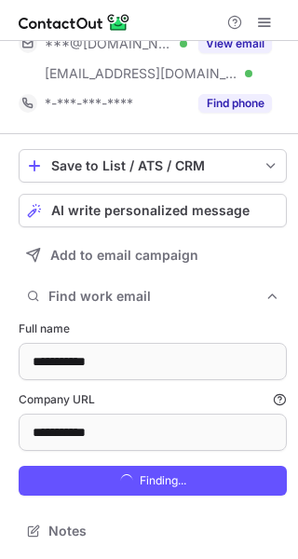
scroll to position [635, 285]
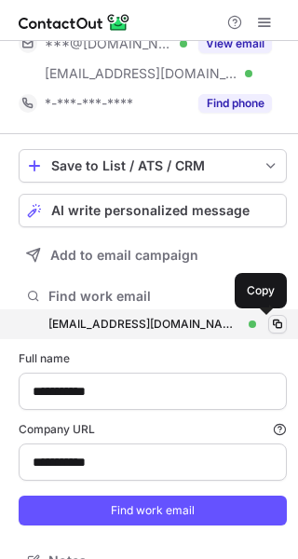
click at [270, 325] on span at bounding box center [277, 324] width 15 height 15
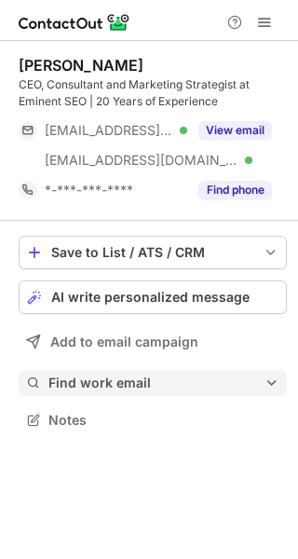
scroll to position [407, 298]
click at [167, 383] on span "Find work email" at bounding box center [156, 383] width 216 height 17
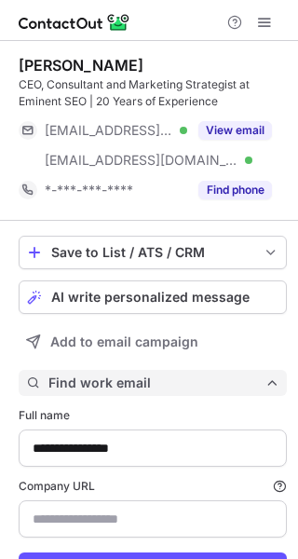
scroll to position [605, 285]
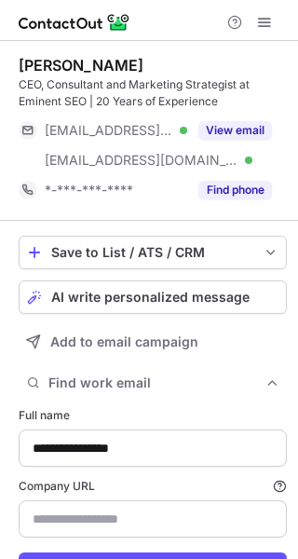
type input "**********"
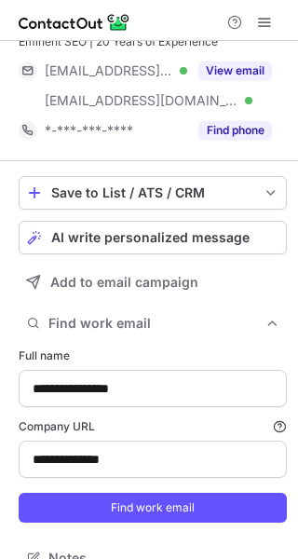
scroll to position [87, 0]
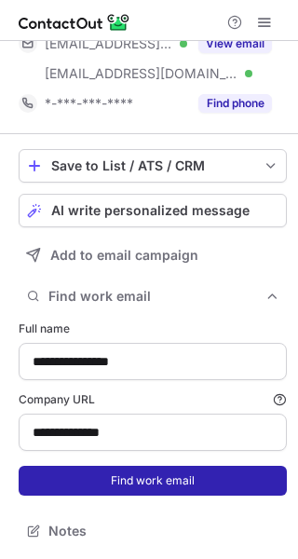
click at [191, 480] on button "Find work email" at bounding box center [153, 481] width 268 height 30
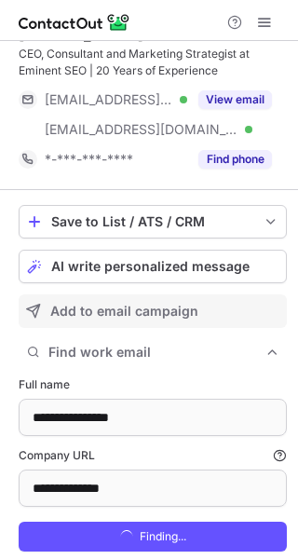
scroll to position [0, 0]
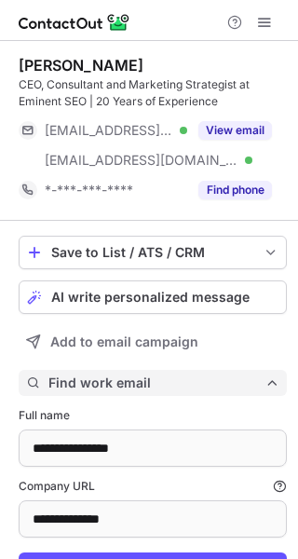
click at [225, 382] on span "Find work email" at bounding box center [156, 383] width 216 height 17
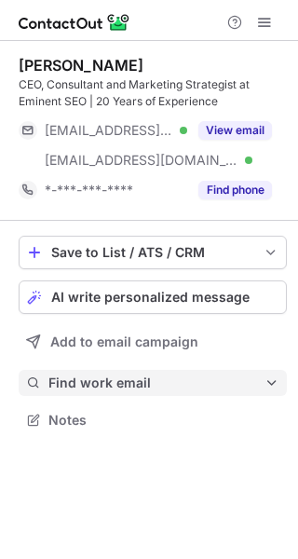
click at [225, 382] on span "Find work email" at bounding box center [156, 383] width 216 height 17
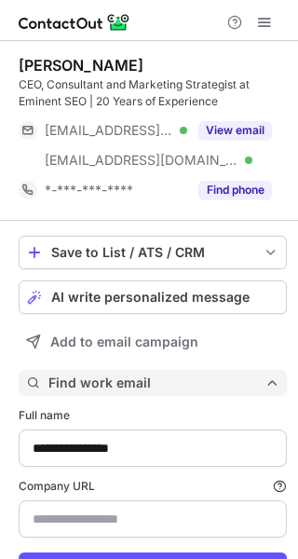
type input "**********"
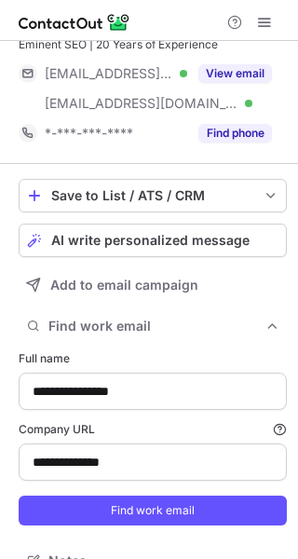
scroll to position [87, 0]
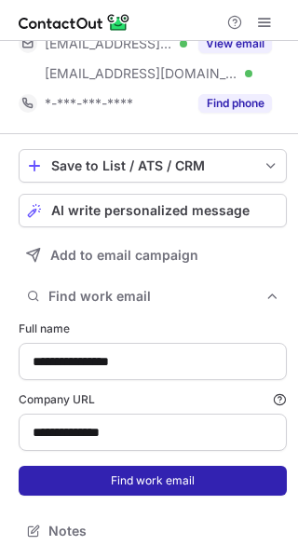
click at [161, 491] on button "Find work email" at bounding box center [153, 481] width 268 height 30
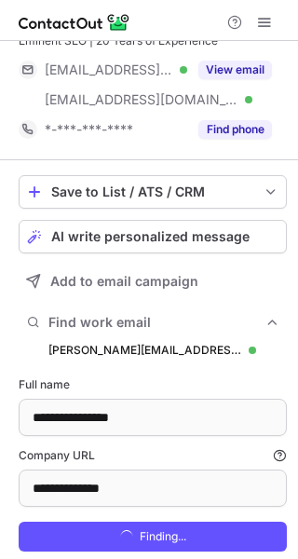
scroll to position [93, 0]
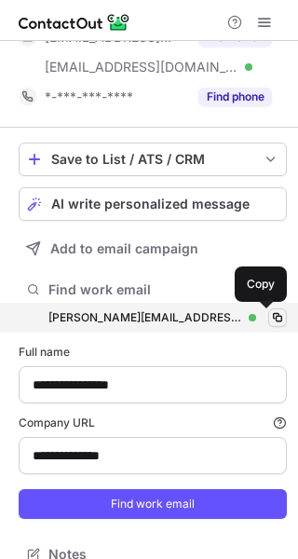
click at [270, 313] on span at bounding box center [277, 317] width 15 height 15
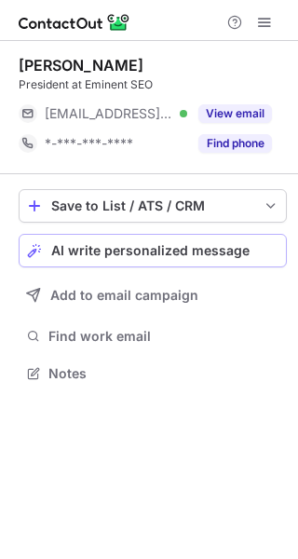
scroll to position [361, 298]
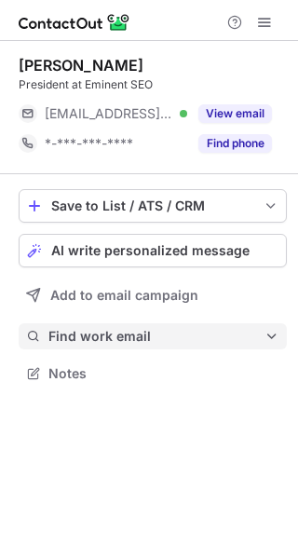
click at [152, 341] on span "Find work email" at bounding box center [156, 336] width 216 height 17
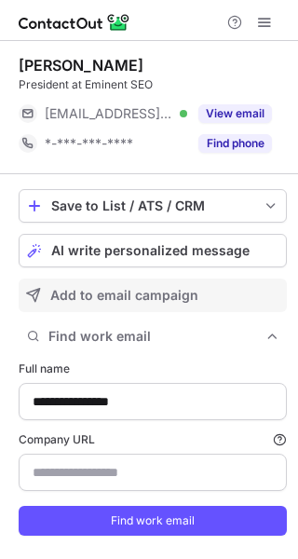
scroll to position [558, 285]
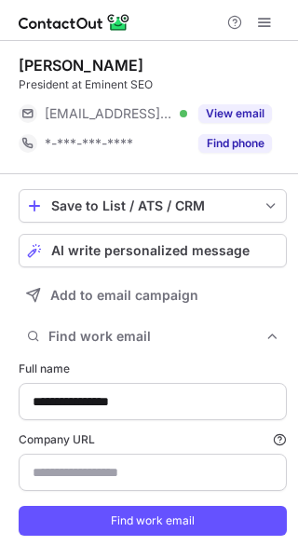
type input "**********"
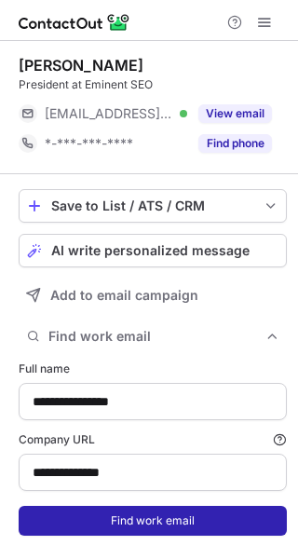
click at [176, 515] on button "Find work email" at bounding box center [153, 521] width 268 height 30
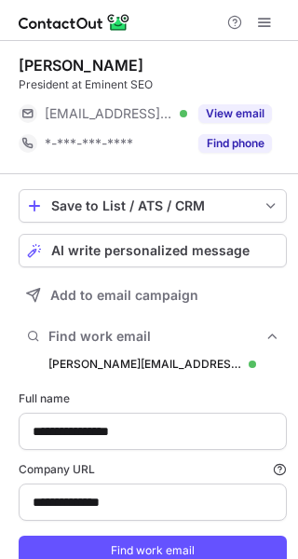
scroll to position [588, 285]
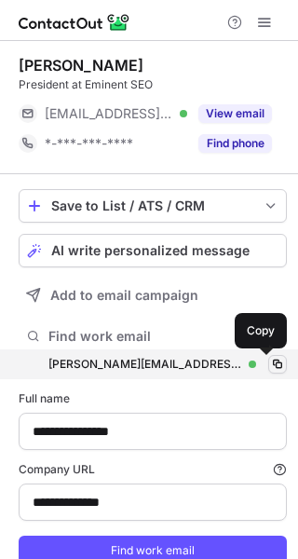
click at [270, 365] on span at bounding box center [277, 364] width 15 height 15
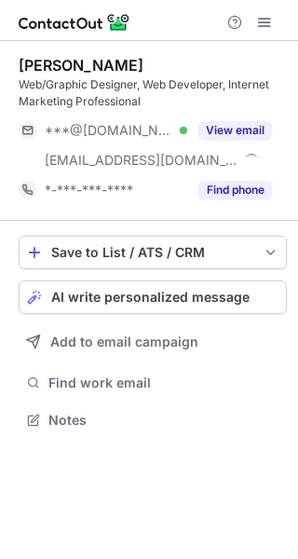
scroll to position [407, 298]
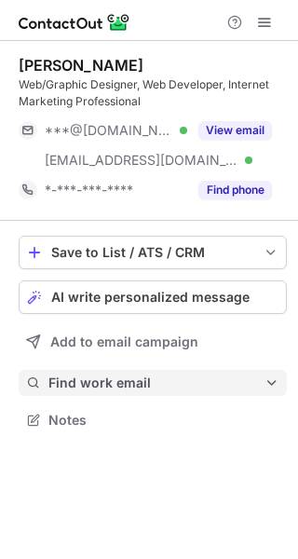
click at [182, 380] on span "Find work email" at bounding box center [156, 383] width 216 height 17
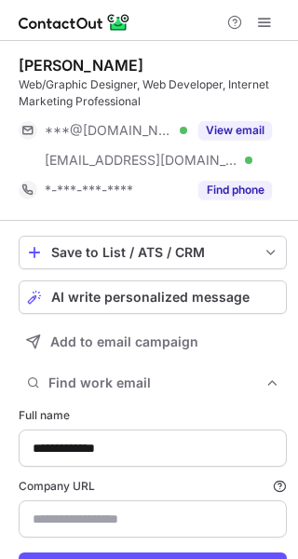
type input "**********"
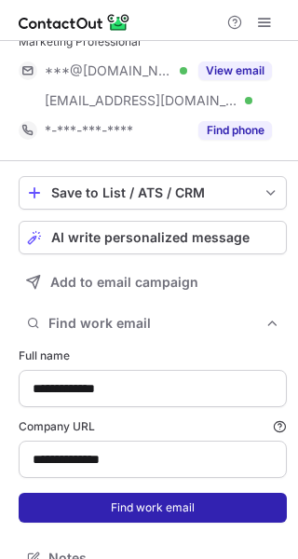
scroll to position [87, 0]
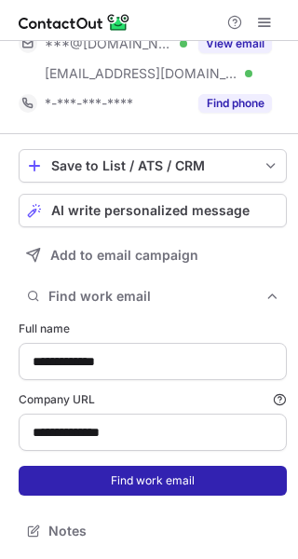
click at [159, 474] on button "Find work email" at bounding box center [153, 481] width 268 height 30
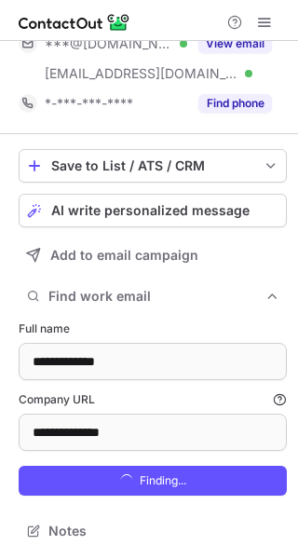
scroll to position [635, 285]
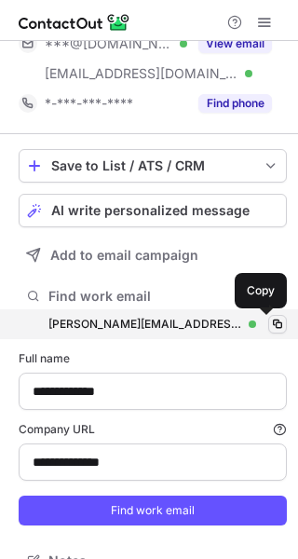
click at [270, 318] on span at bounding box center [277, 324] width 15 height 15
